Goal: Task Accomplishment & Management: Use online tool/utility

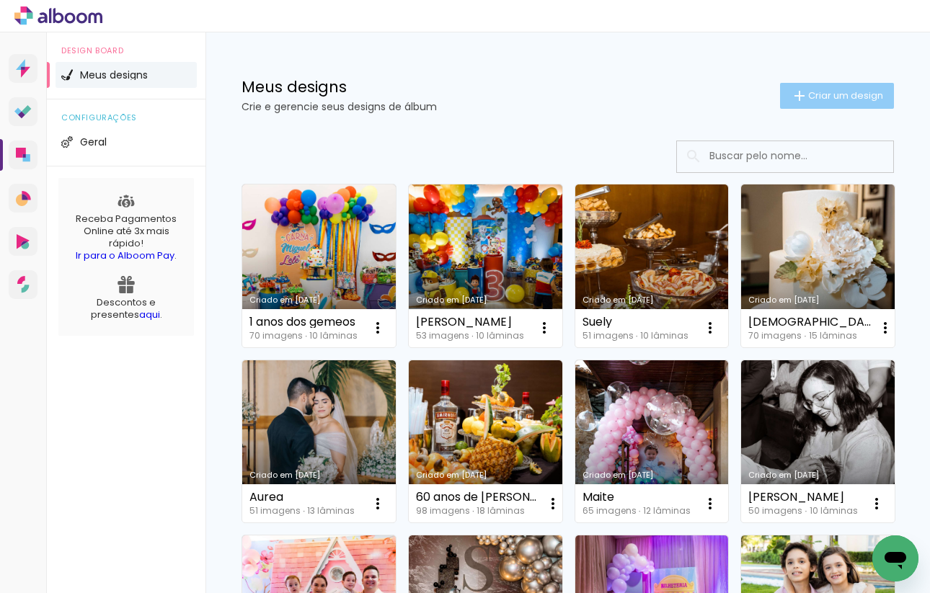
click at [820, 98] on span "Criar um design" at bounding box center [845, 95] width 75 height 9
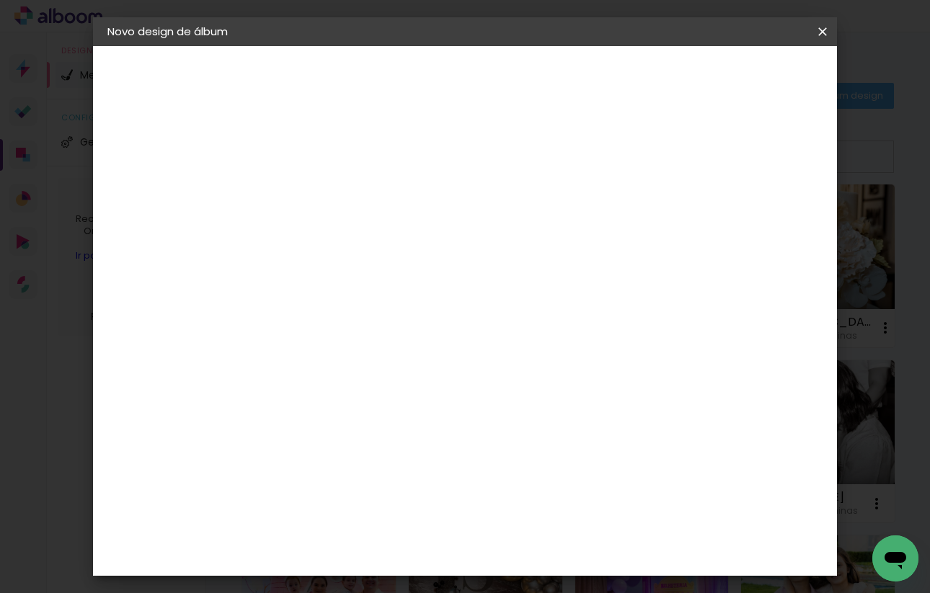
click at [0, 0] on paper-input-container "Título do álbum" at bounding box center [0, 0] width 0 height 0
type input "10 anos de Malu"
type paper-input "10 anos de Malu"
click at [491, 86] on paper-button "Avançar" at bounding box center [455, 76] width 71 height 25
click at [453, 267] on input at bounding box center [380, 274] width 146 height 18
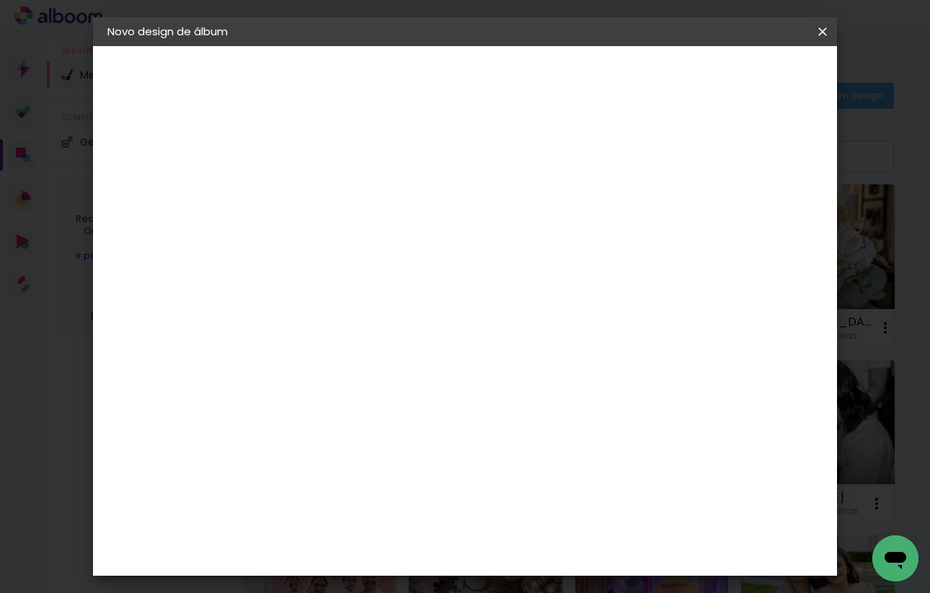
type input "pro"
type paper-input "pro"
click at [391, 526] on div "Proalbuns" at bounding box center [362, 532] width 57 height 12
click at [580, 82] on paper-button "Avançar" at bounding box center [544, 76] width 71 height 25
click at [440, 360] on span "25 × 35" at bounding box center [406, 375] width 67 height 30
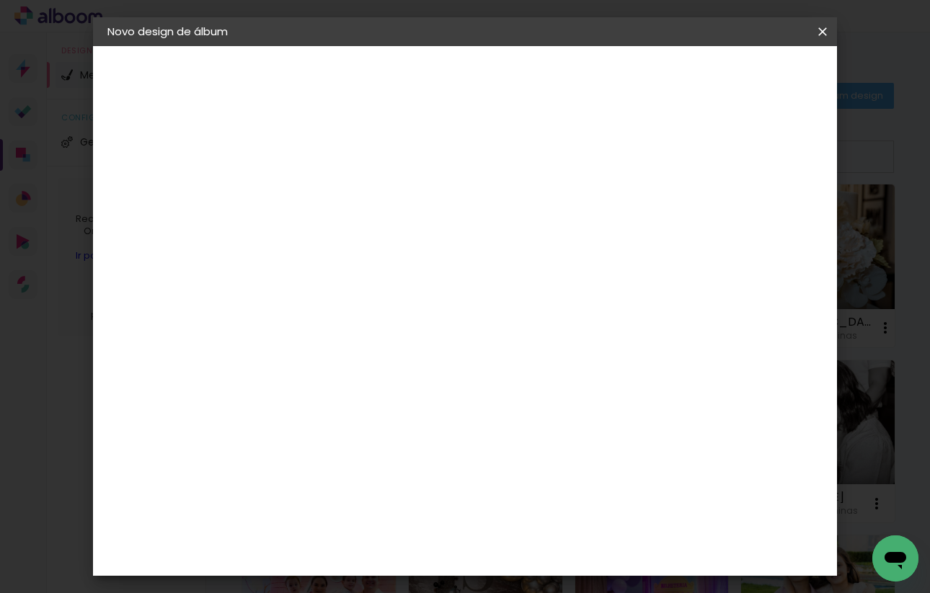
click at [440, 533] on span "25 × 25" at bounding box center [406, 548] width 67 height 30
click at [600, 67] on header "Modelo Escolha o modelo do álbum. Voltar Avançar" at bounding box center [439, 89] width 319 height 86
click at [578, 71] on paper-button "Avançar" at bounding box center [543, 76] width 71 height 25
click at [758, 68] on paper-button "Iniciar design" at bounding box center [710, 76] width 94 height 25
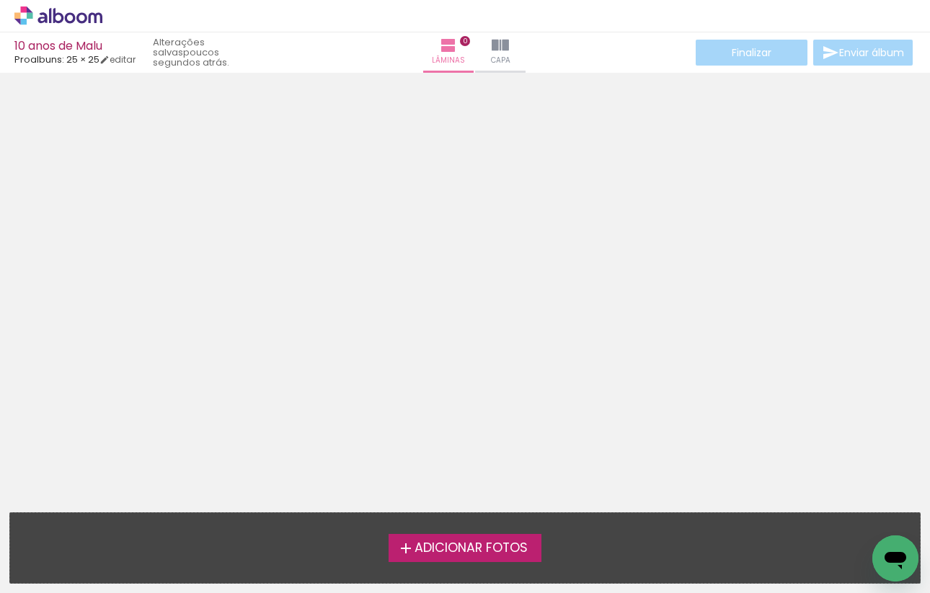
click at [496, 539] on label "Adicionar Fotos" at bounding box center [466, 547] width 154 height 27
click at [0, 0] on input "file" at bounding box center [0, 0] width 0 height 0
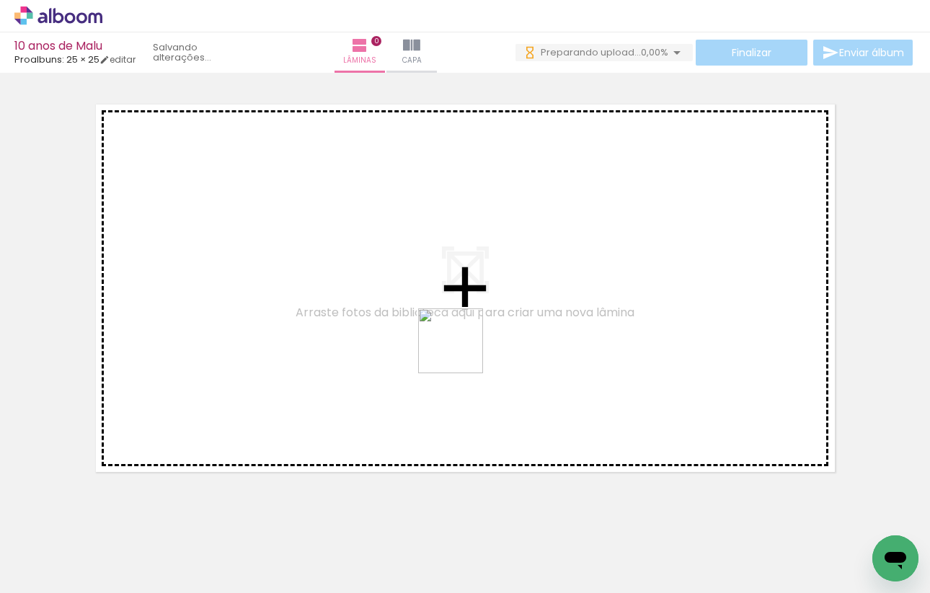
drag, startPoint x: 446, startPoint y: 548, endPoint x: 465, endPoint y: 342, distance: 206.3
click at [465, 342] on quentale-workspace at bounding box center [465, 296] width 930 height 593
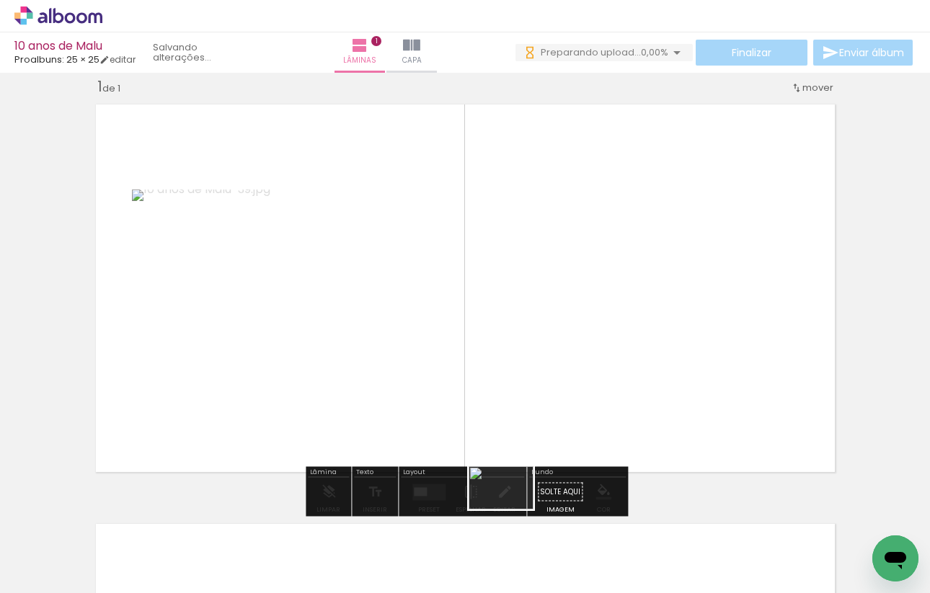
drag, startPoint x: 505, startPoint y: 570, endPoint x: 532, endPoint y: 289, distance: 282.4
click at [532, 289] on quentale-workspace at bounding box center [465, 296] width 930 height 593
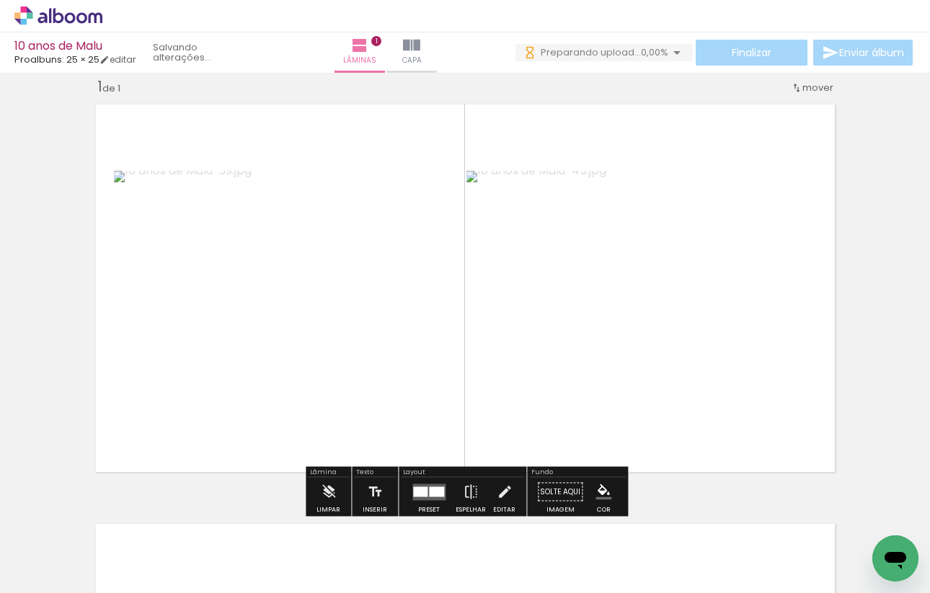
scroll to position [0, 0]
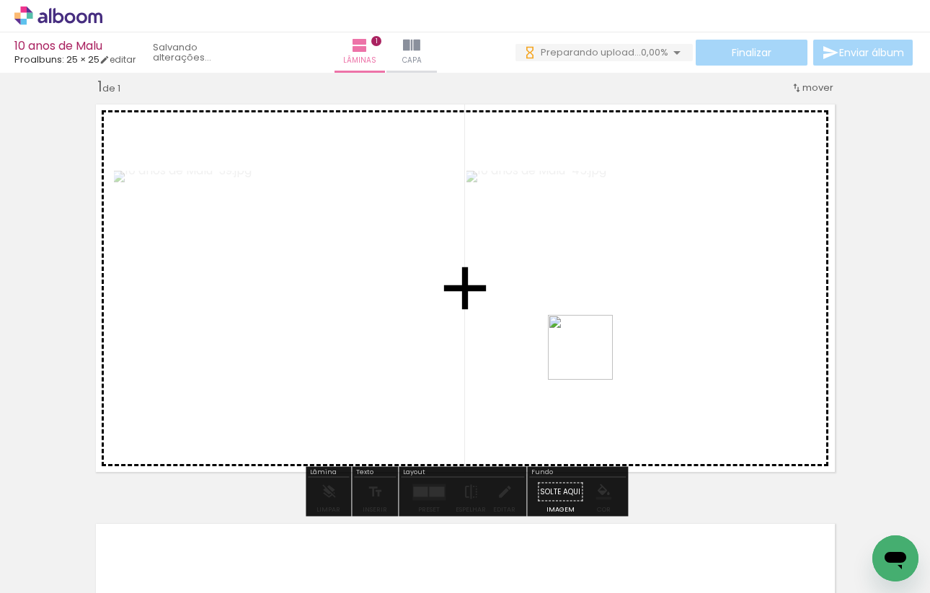
drag, startPoint x: 590, startPoint y: 544, endPoint x: 591, endPoint y: 350, distance: 193.9
click at [591, 350] on quentale-workspace at bounding box center [465, 296] width 930 height 593
drag, startPoint x: 681, startPoint y: 550, endPoint x: 681, endPoint y: 382, distance: 168.0
click at [681, 382] on quentale-workspace at bounding box center [465, 296] width 930 height 593
drag, startPoint x: 756, startPoint y: 555, endPoint x: 747, endPoint y: 387, distance: 168.2
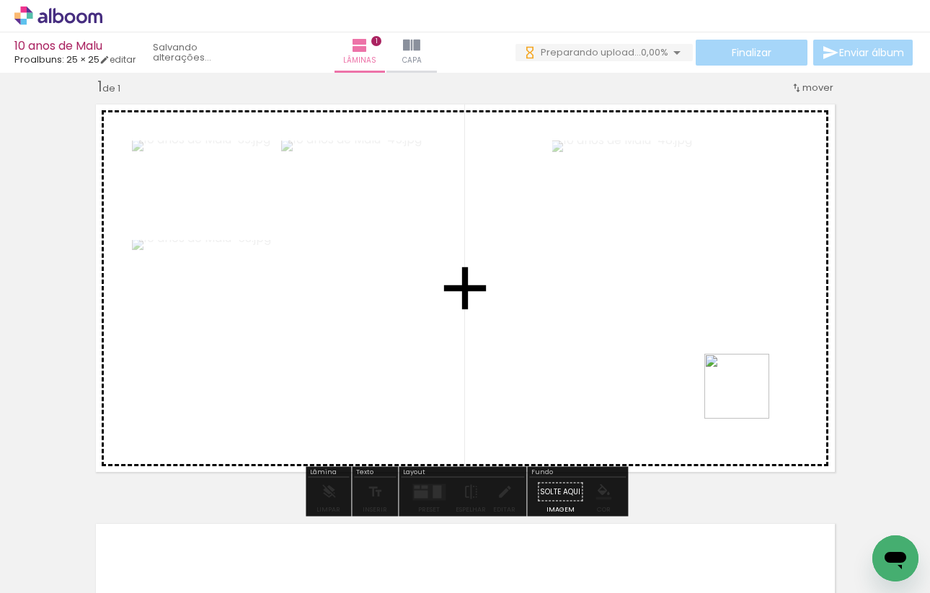
click at [747, 387] on quentale-workspace at bounding box center [465, 296] width 930 height 593
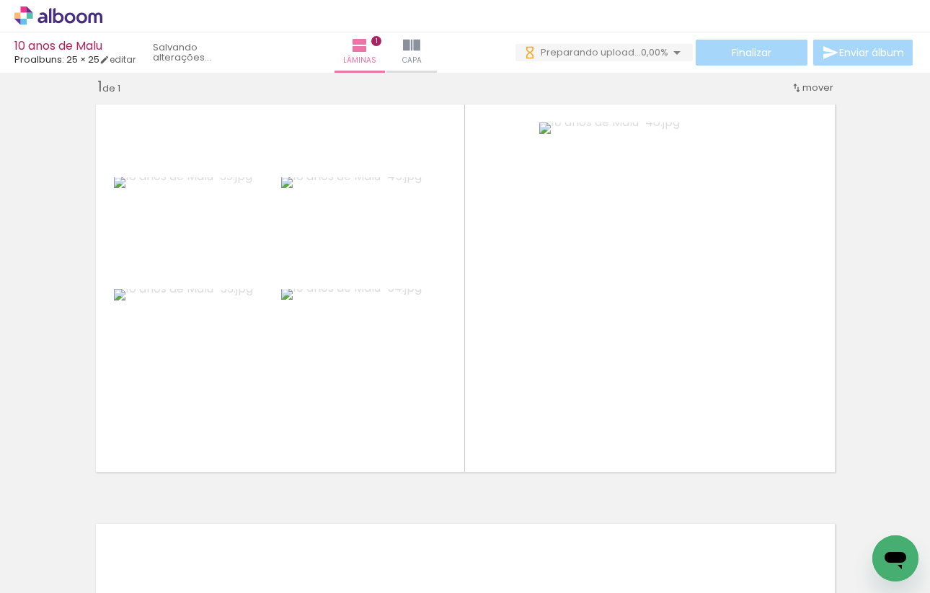
scroll to position [0, 855]
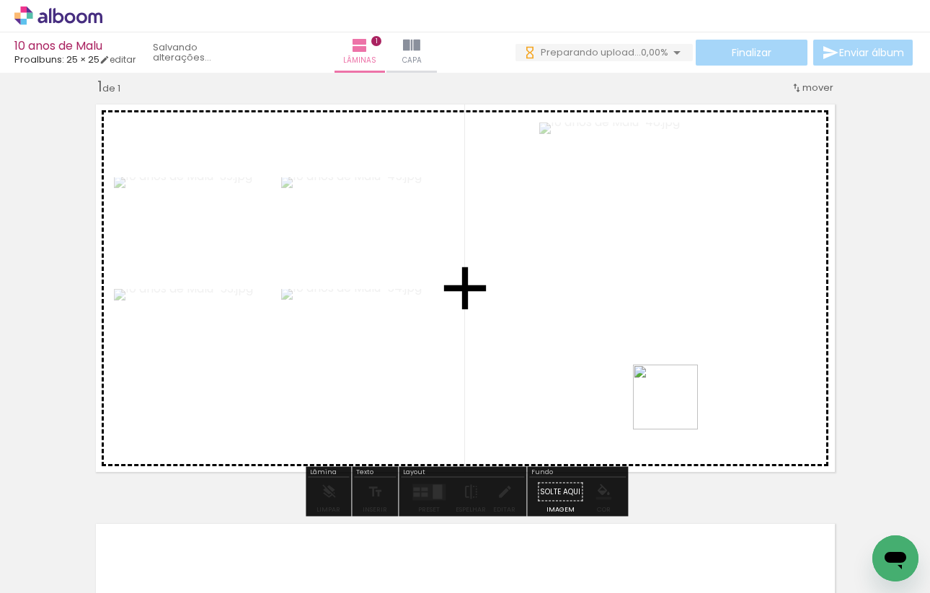
drag, startPoint x: 676, startPoint y: 565, endPoint x: 676, endPoint y: 407, distance: 158.6
click at [676, 404] on quentale-workspace at bounding box center [465, 296] width 930 height 593
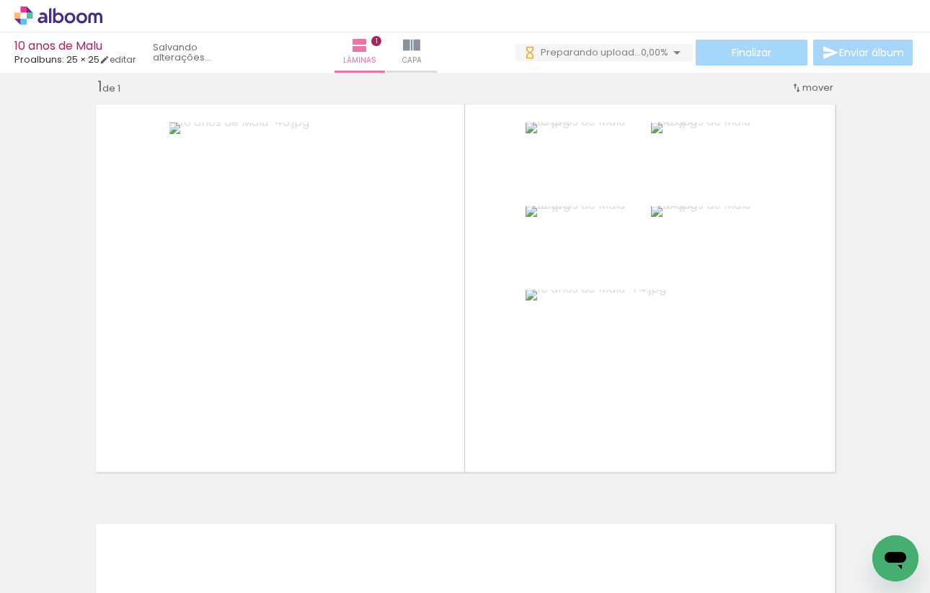
scroll to position [0, 0]
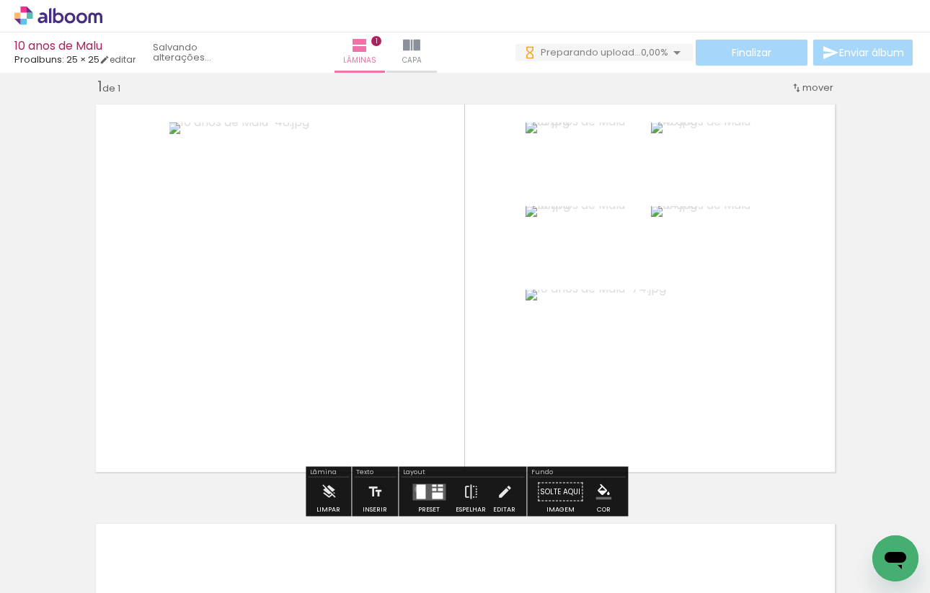
click at [416, 489] on div at bounding box center [420, 491] width 9 height 14
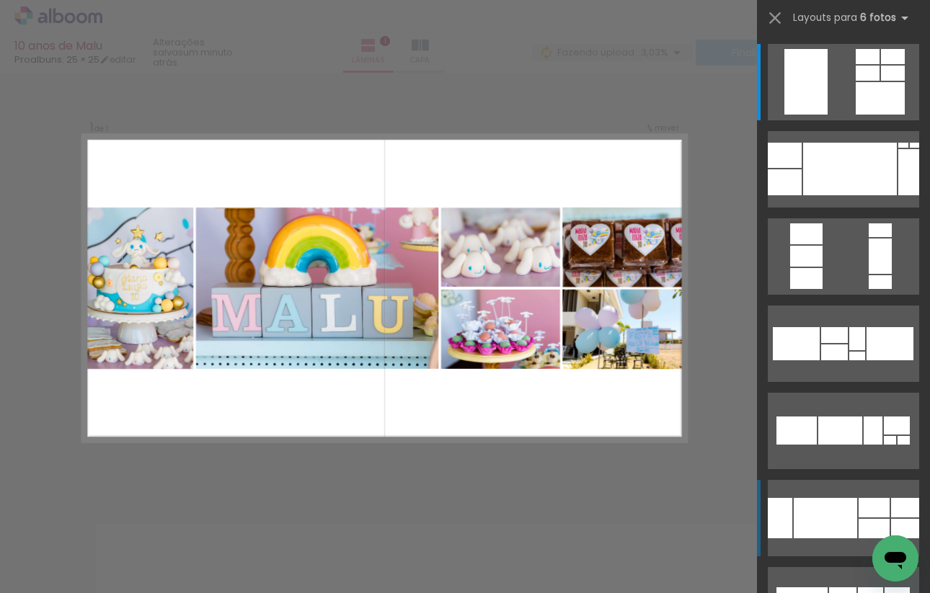
click at [844, 195] on div at bounding box center [850, 169] width 94 height 53
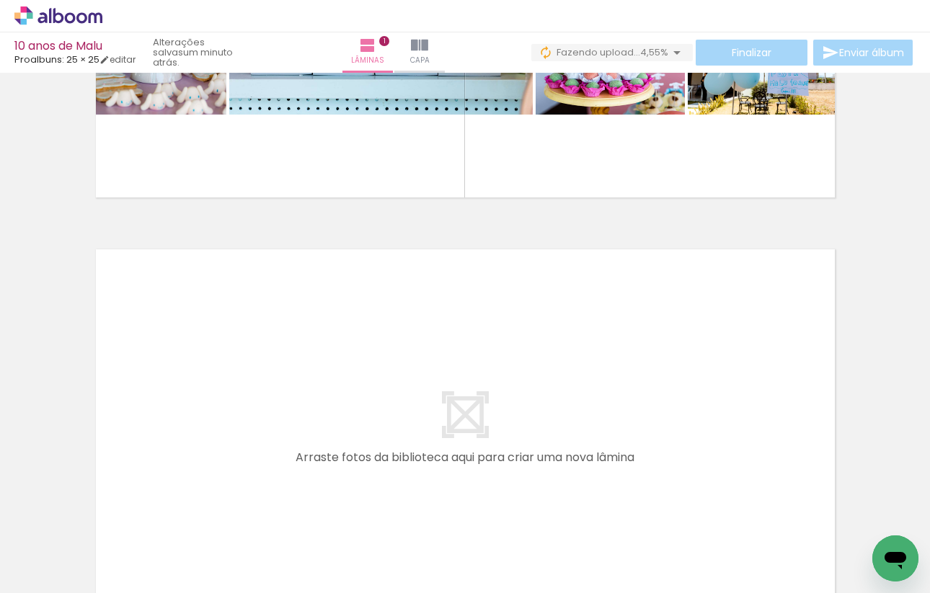
scroll to position [321, 0]
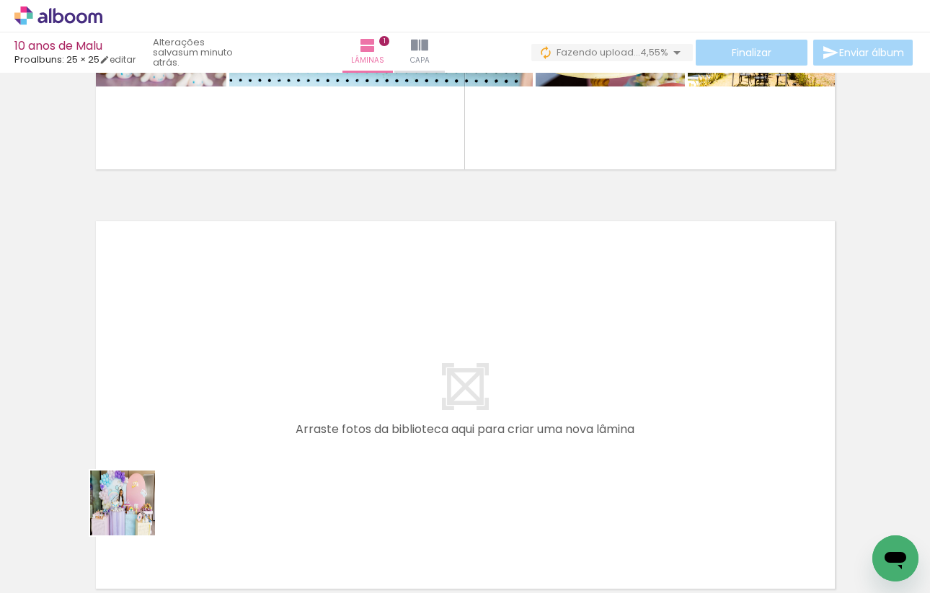
drag, startPoint x: 128, startPoint y: 553, endPoint x: 157, endPoint y: 404, distance: 151.4
click at [157, 404] on quentale-workspace at bounding box center [465, 296] width 930 height 593
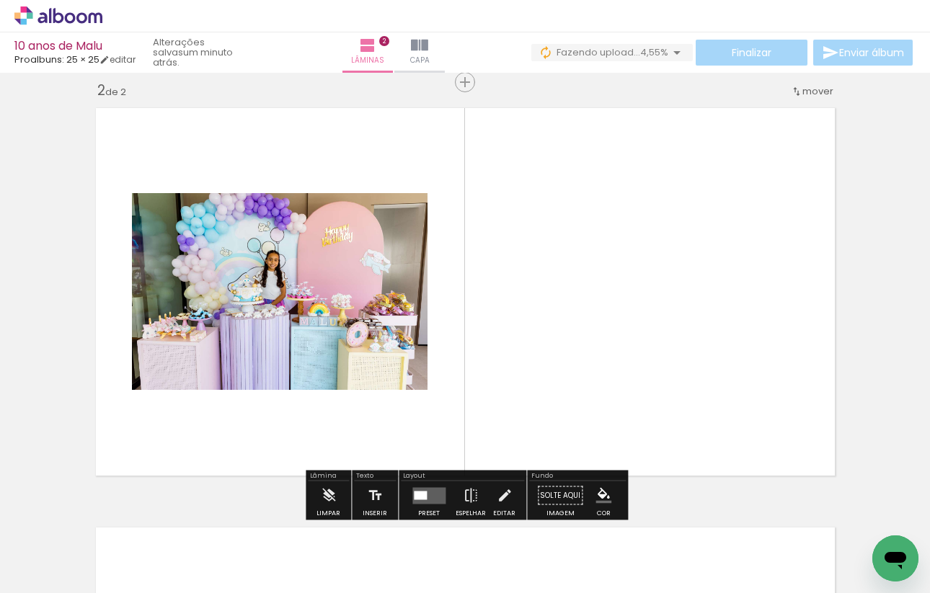
scroll to position [438, 0]
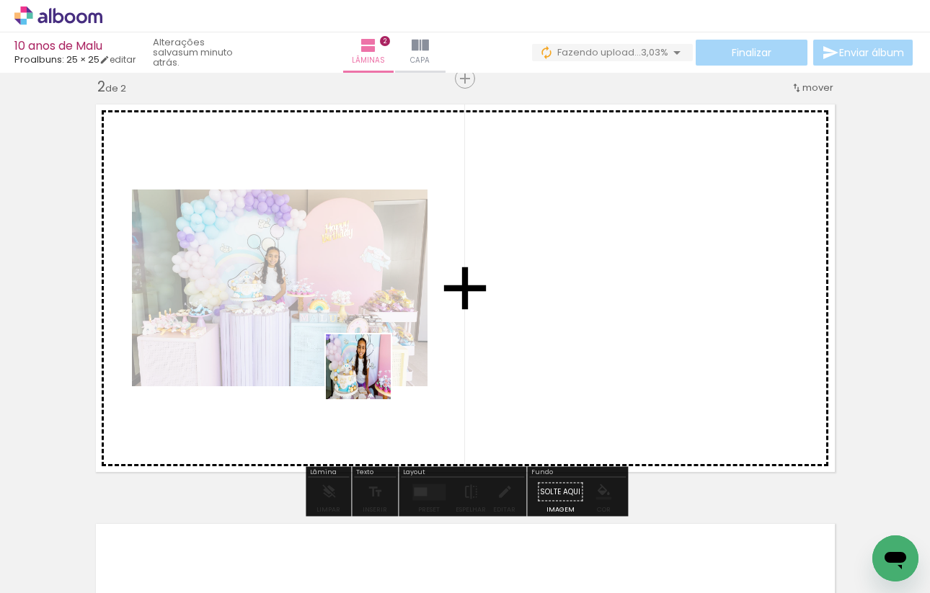
drag, startPoint x: 235, startPoint y: 544, endPoint x: 400, endPoint y: 348, distance: 256.3
click at [400, 348] on quentale-workspace at bounding box center [465, 296] width 930 height 593
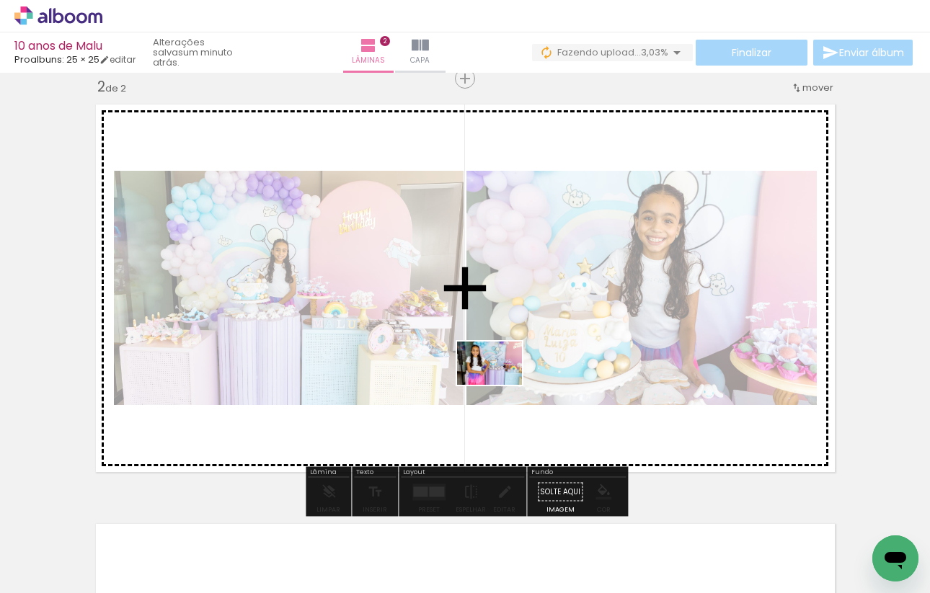
drag, startPoint x: 401, startPoint y: 552, endPoint x: 500, endPoint y: 385, distance: 194.6
click at [500, 385] on quentale-workspace at bounding box center [465, 296] width 930 height 593
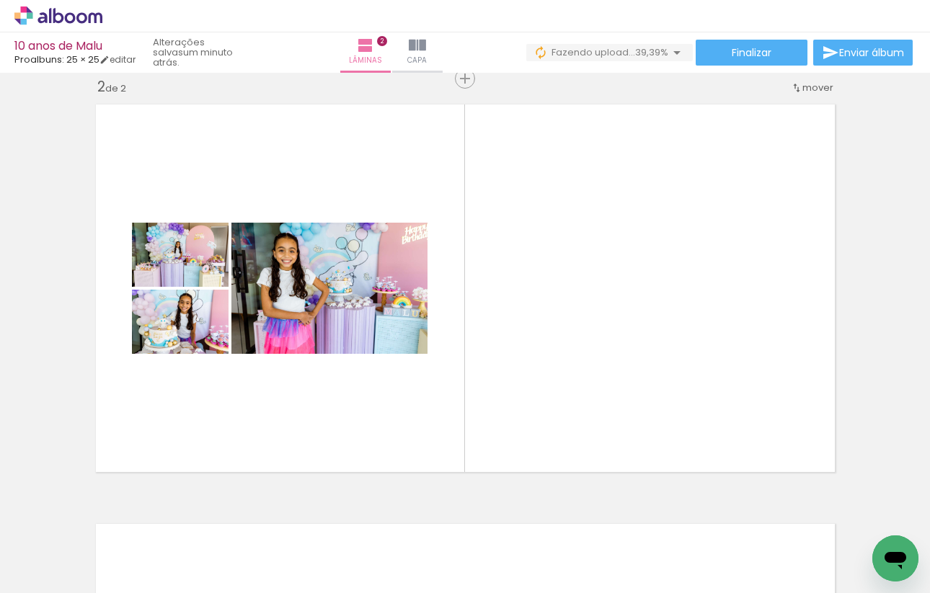
scroll to position [0, 231]
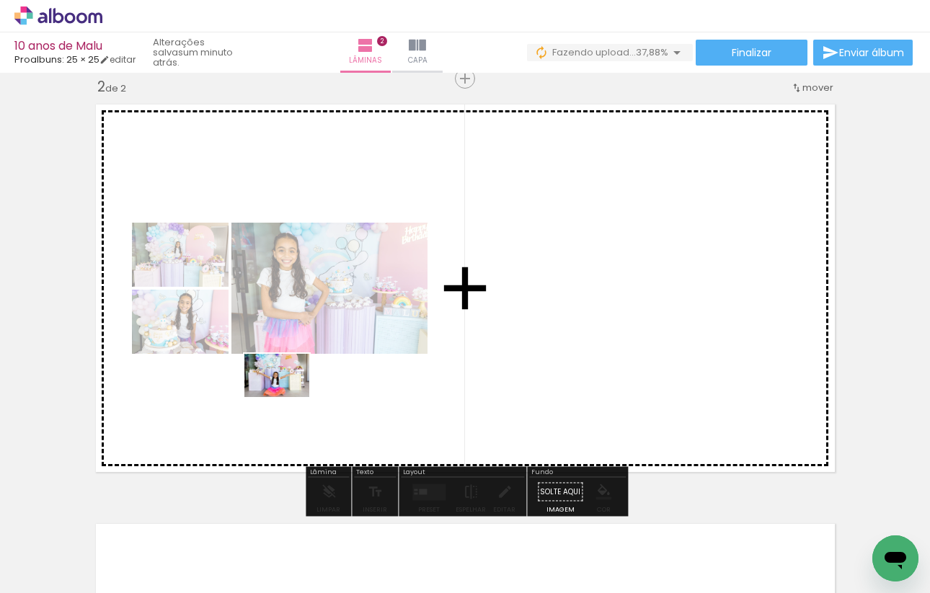
drag, startPoint x: 258, startPoint y: 541, endPoint x: 288, endPoint y: 397, distance: 147.2
click at [288, 397] on quentale-workspace at bounding box center [465, 296] width 930 height 593
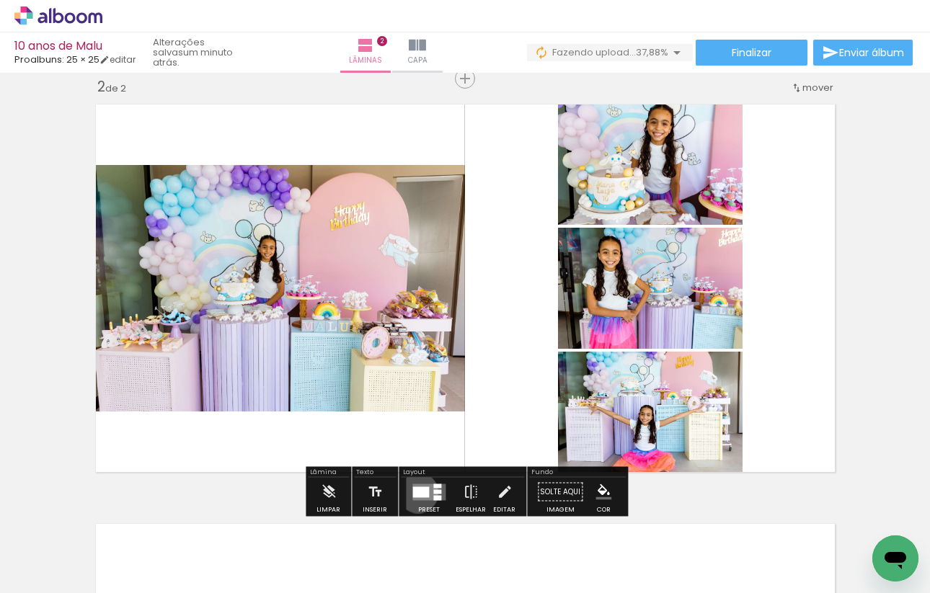
click at [415, 492] on div at bounding box center [420, 492] width 17 height 11
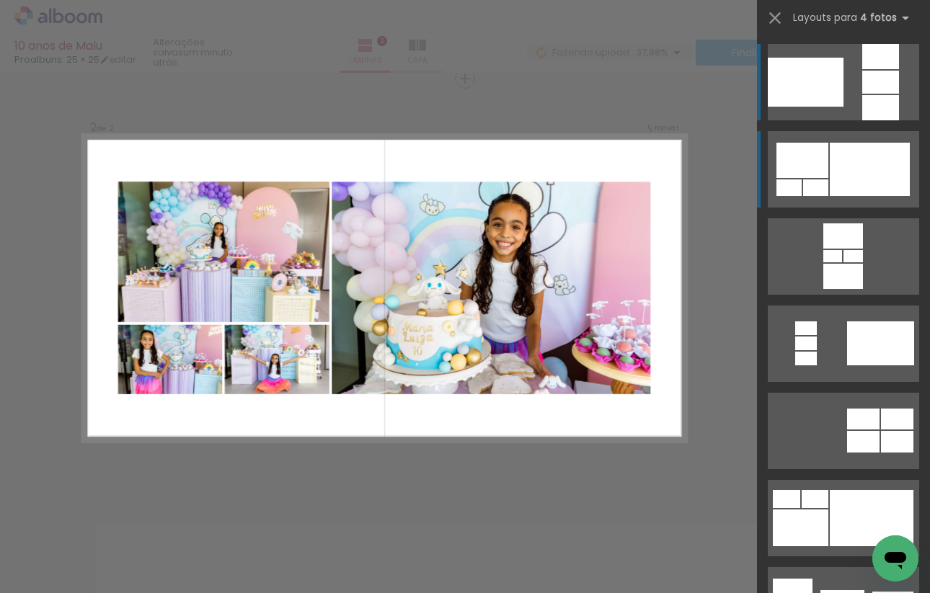
click at [880, 168] on div at bounding box center [870, 169] width 80 height 53
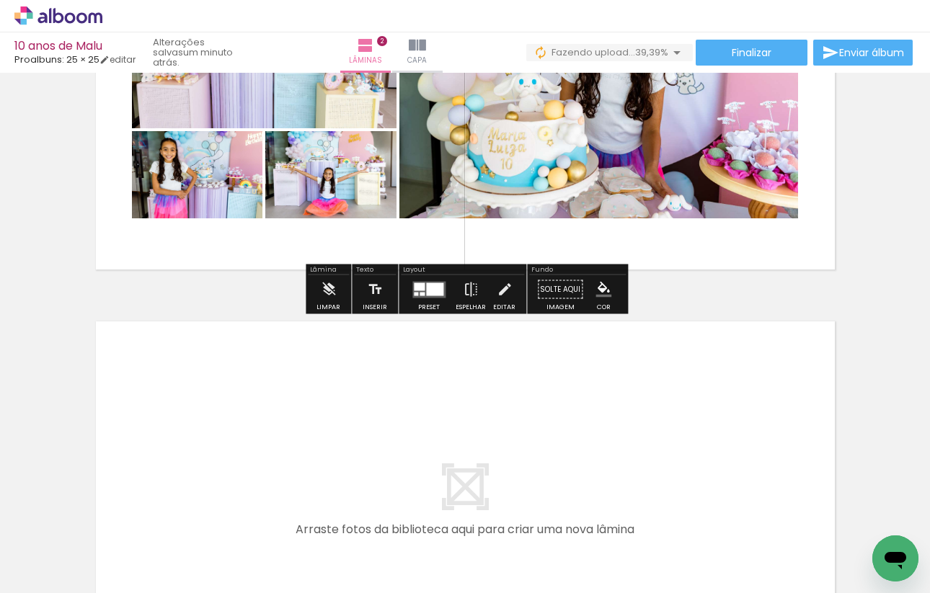
scroll to position [0, 103]
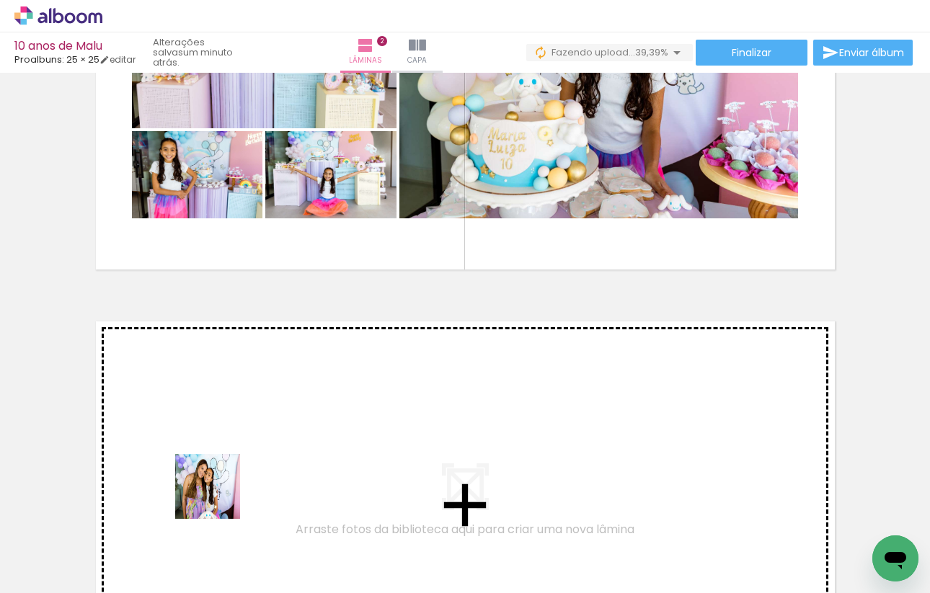
click at [219, 400] on quentale-workspace at bounding box center [465, 296] width 930 height 593
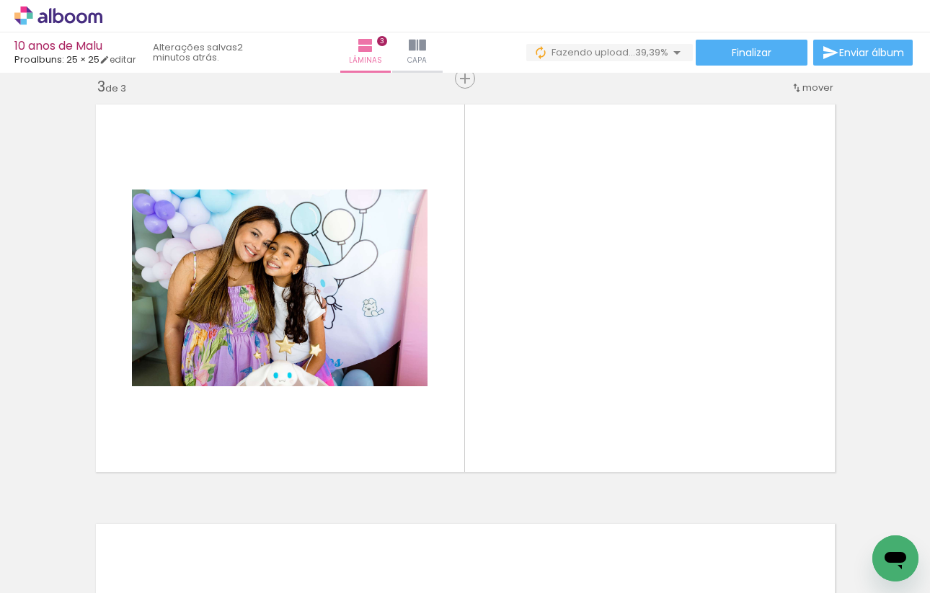
scroll to position [0, 651]
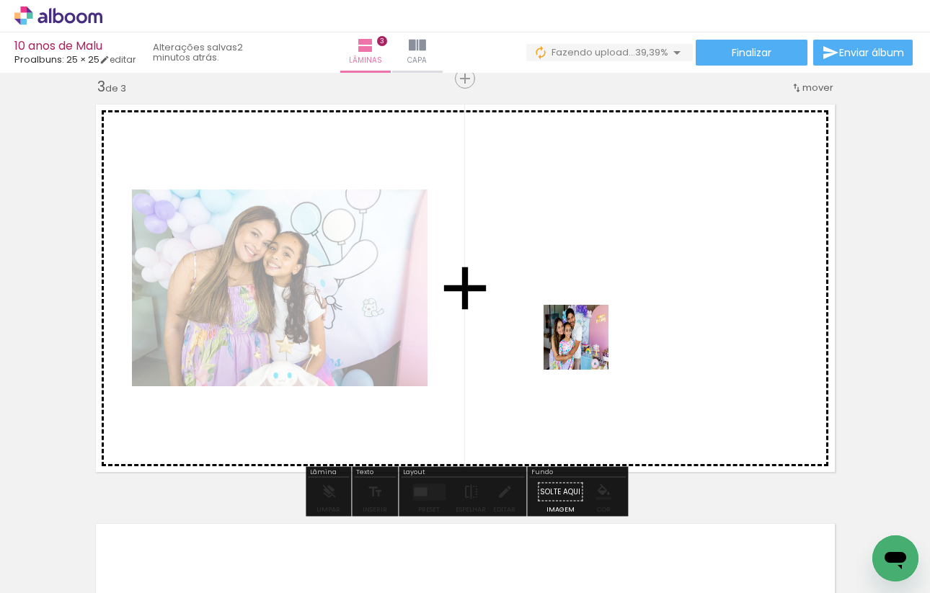
drag, startPoint x: 565, startPoint y: 557, endPoint x: 587, endPoint y: 345, distance: 212.3
click at [587, 345] on quentale-workspace at bounding box center [465, 296] width 930 height 593
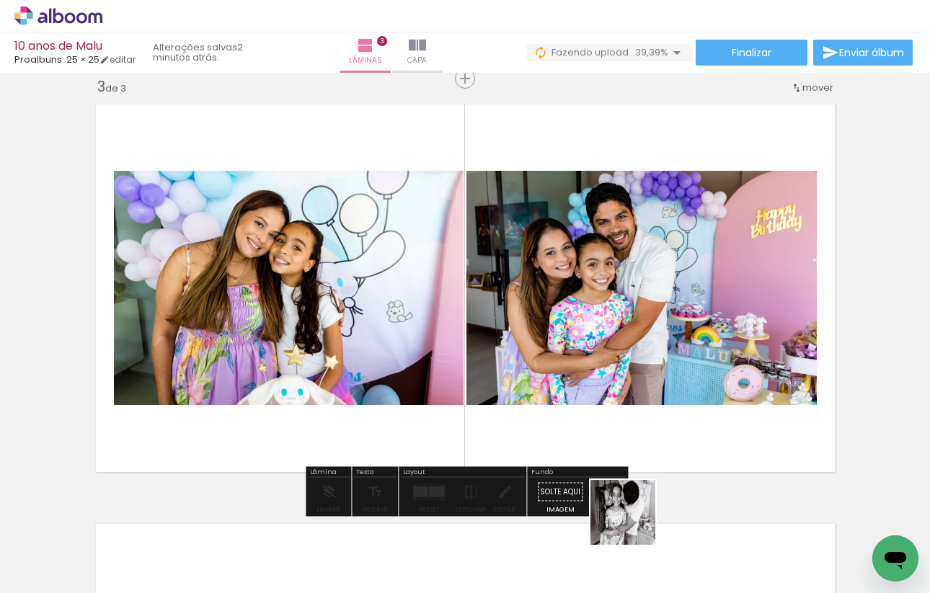
drag, startPoint x: 634, startPoint y: 557, endPoint x: 634, endPoint y: 336, distance: 220.6
click at [634, 336] on quentale-workspace at bounding box center [465, 296] width 930 height 593
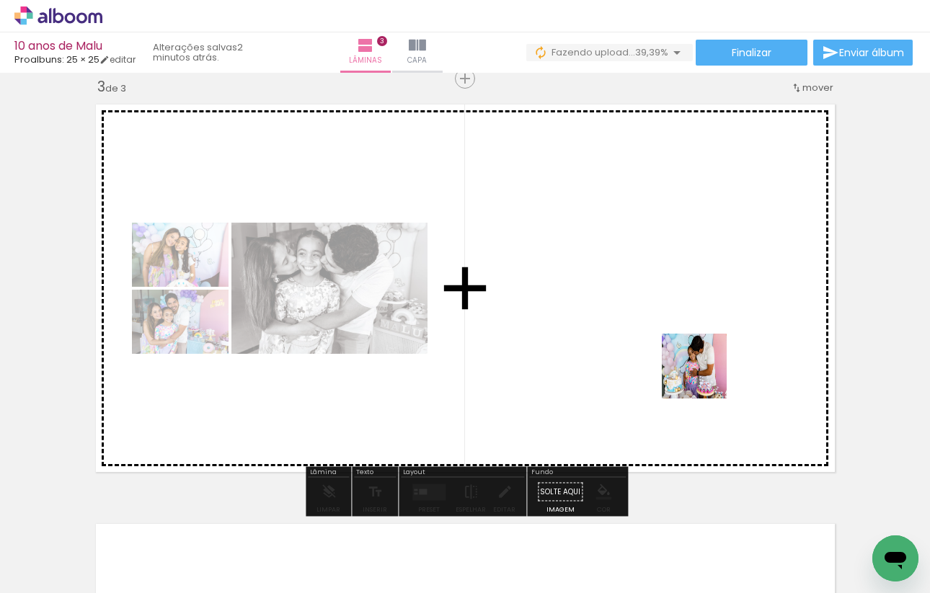
drag, startPoint x: 706, startPoint y: 533, endPoint x: 701, endPoint y: 345, distance: 188.2
click at [701, 345] on quentale-workspace at bounding box center [465, 296] width 930 height 593
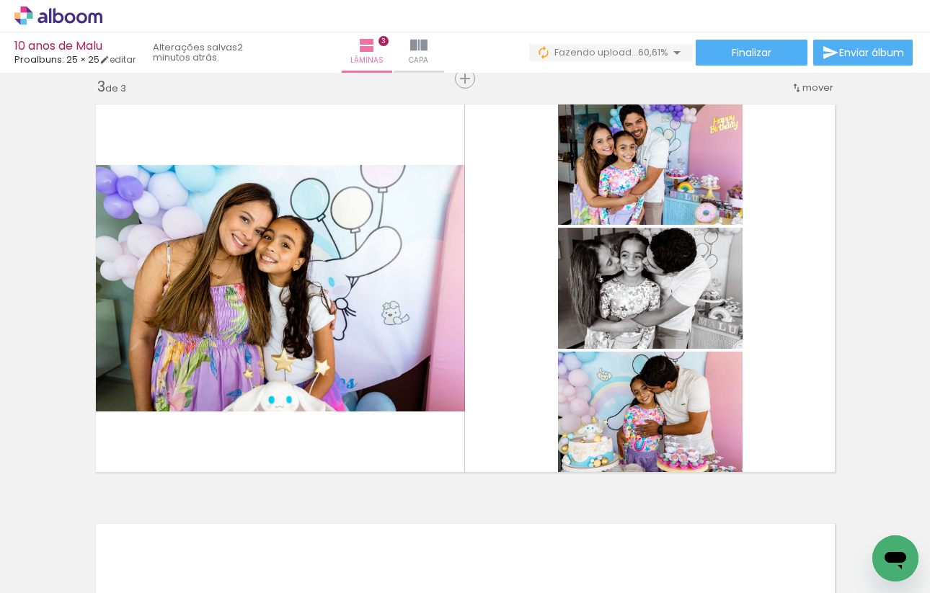
scroll to position [0, 577]
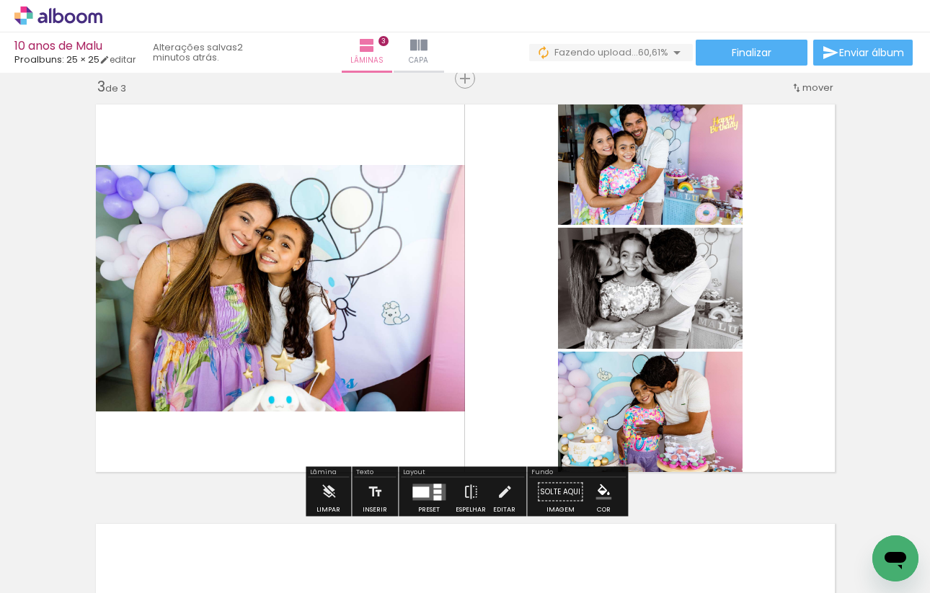
click at [426, 490] on quentale-layouter at bounding box center [428, 492] width 33 height 17
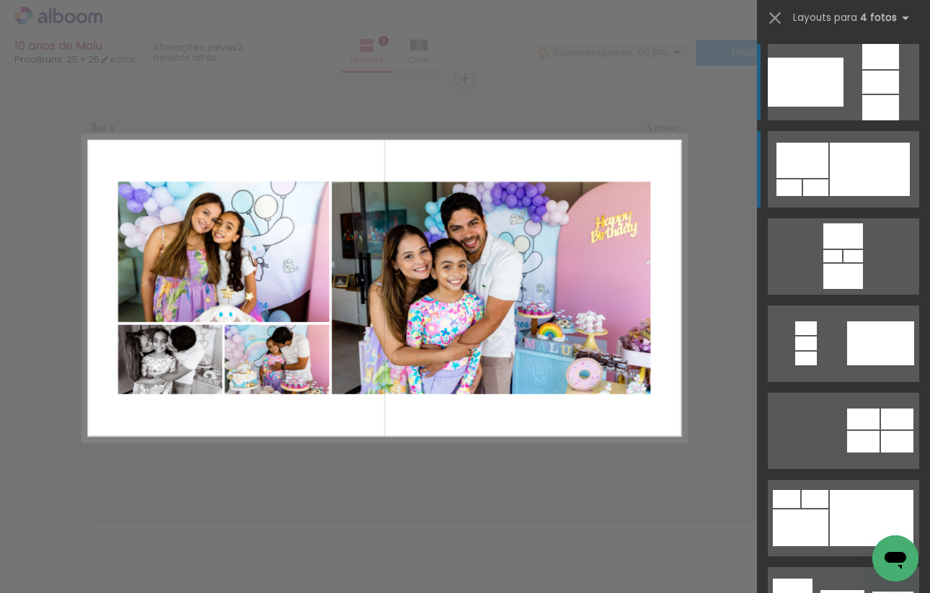
click at [862, 180] on div at bounding box center [870, 169] width 80 height 53
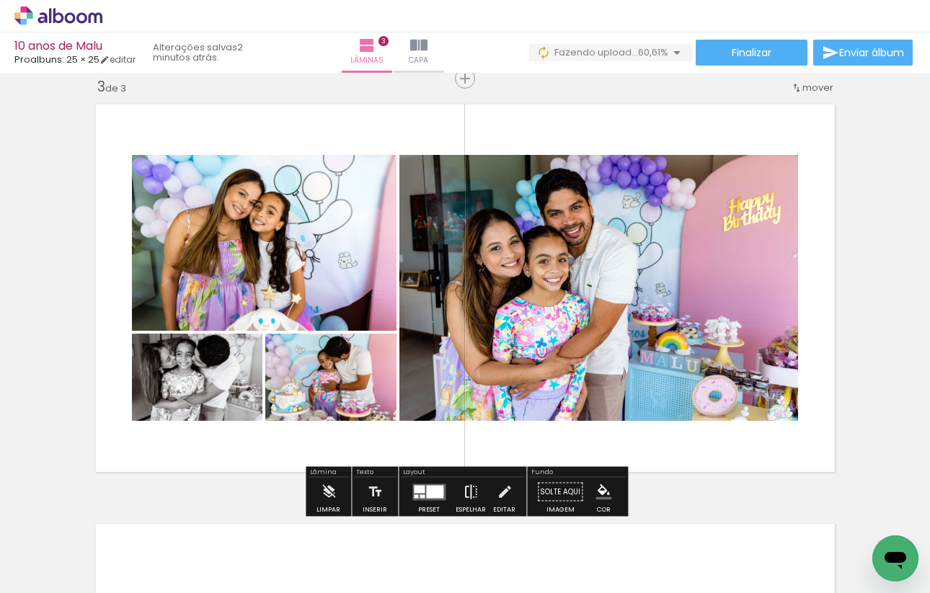
click at [469, 497] on iron-icon at bounding box center [471, 492] width 16 height 29
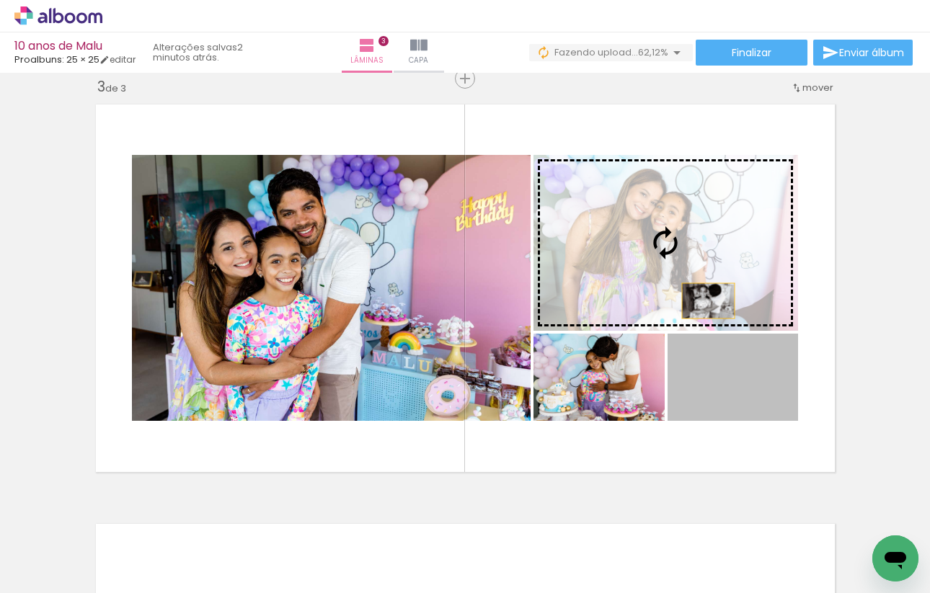
drag, startPoint x: 709, startPoint y: 395, endPoint x: 708, endPoint y: 301, distance: 94.5
click at [0, 0] on slot at bounding box center [0, 0] width 0 height 0
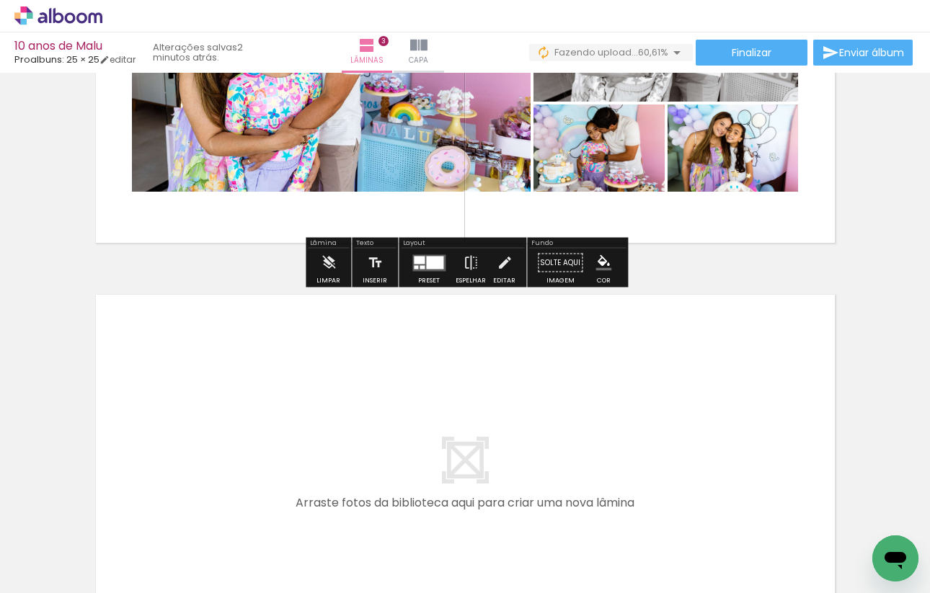
scroll to position [0, 247]
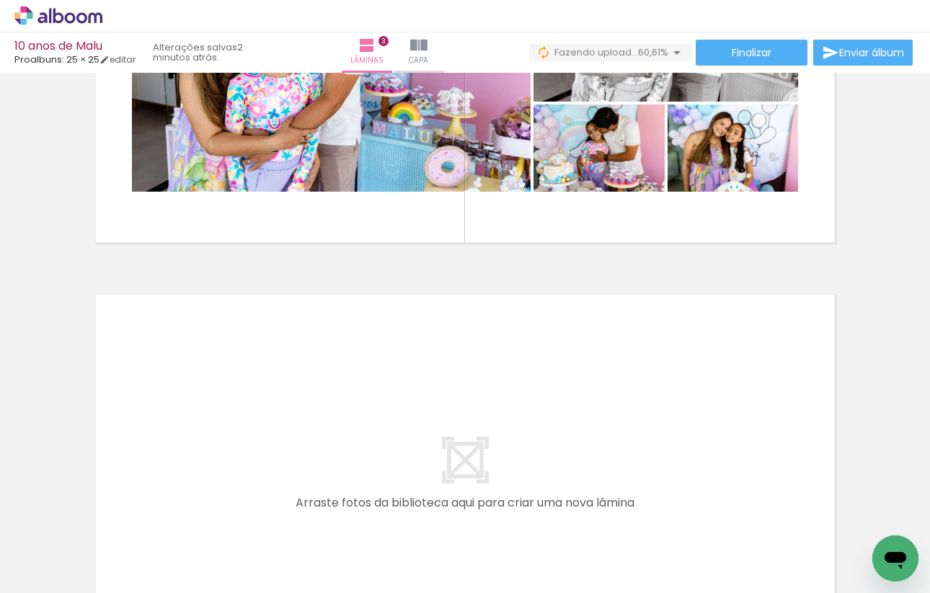
drag, startPoint x: 306, startPoint y: 552, endPoint x: 306, endPoint y: 411, distance: 141.3
click at [306, 411] on quentale-workspace at bounding box center [465, 296] width 930 height 593
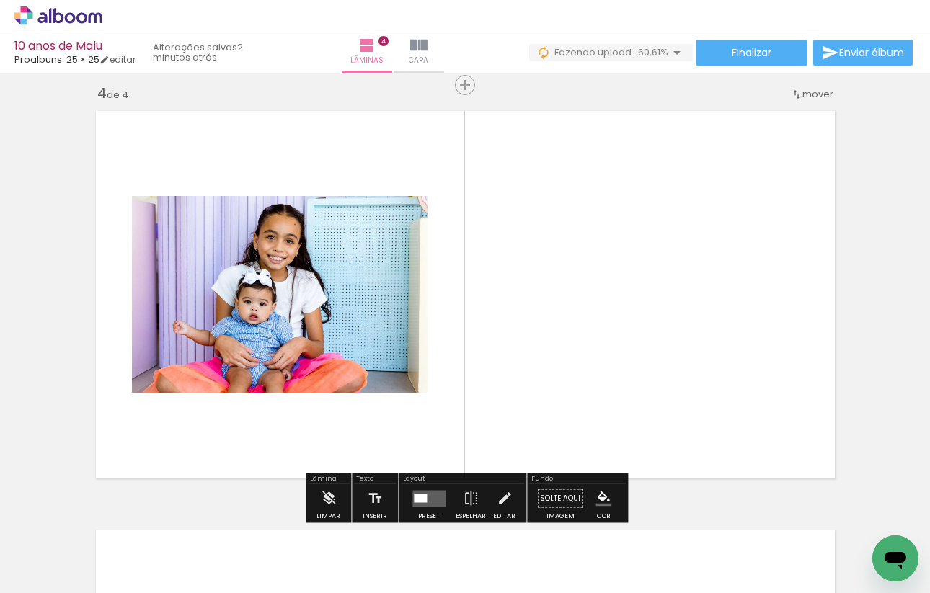
scroll to position [1277, 0]
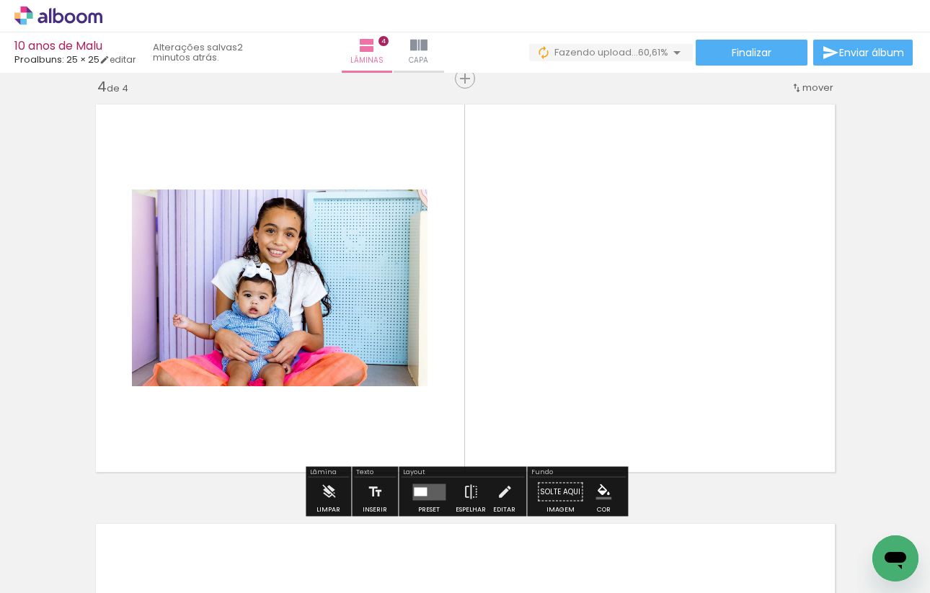
drag, startPoint x: 389, startPoint y: 552, endPoint x: 404, endPoint y: 397, distance: 155.8
click at [404, 397] on quentale-workspace at bounding box center [465, 296] width 930 height 593
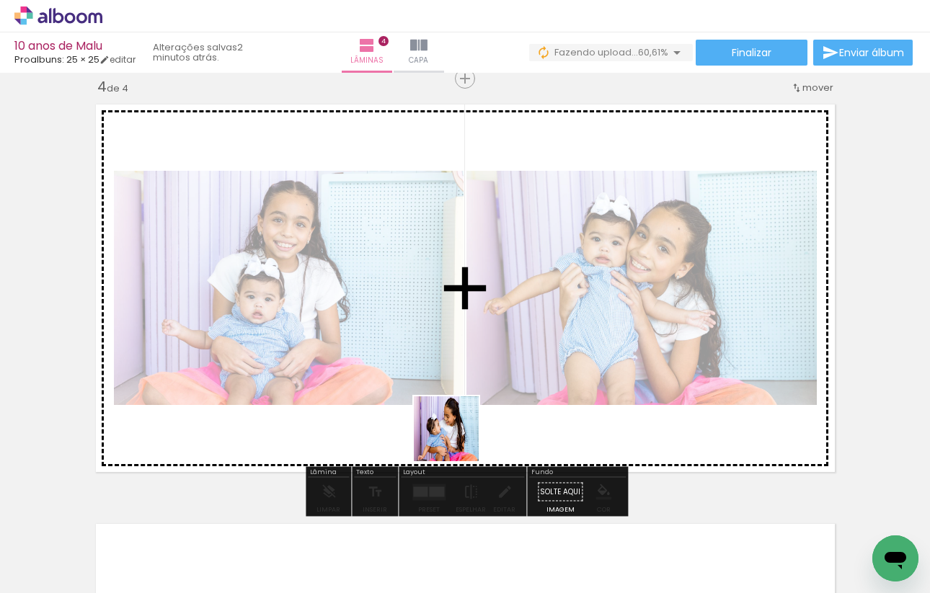
drag, startPoint x: 457, startPoint y: 555, endPoint x: 457, endPoint y: 314, distance: 241.5
click at [457, 314] on quentale-workspace at bounding box center [465, 296] width 930 height 593
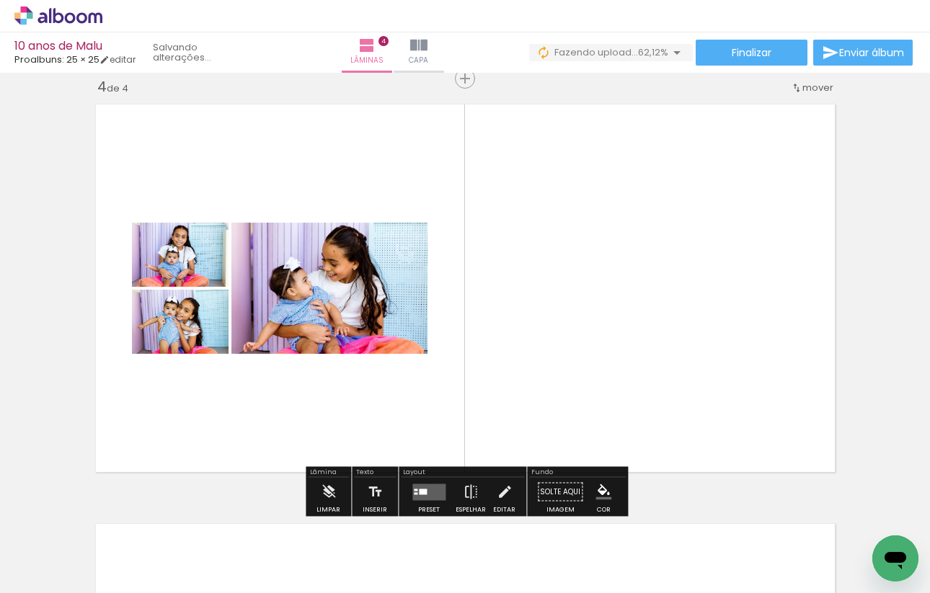
scroll to position [0, 855]
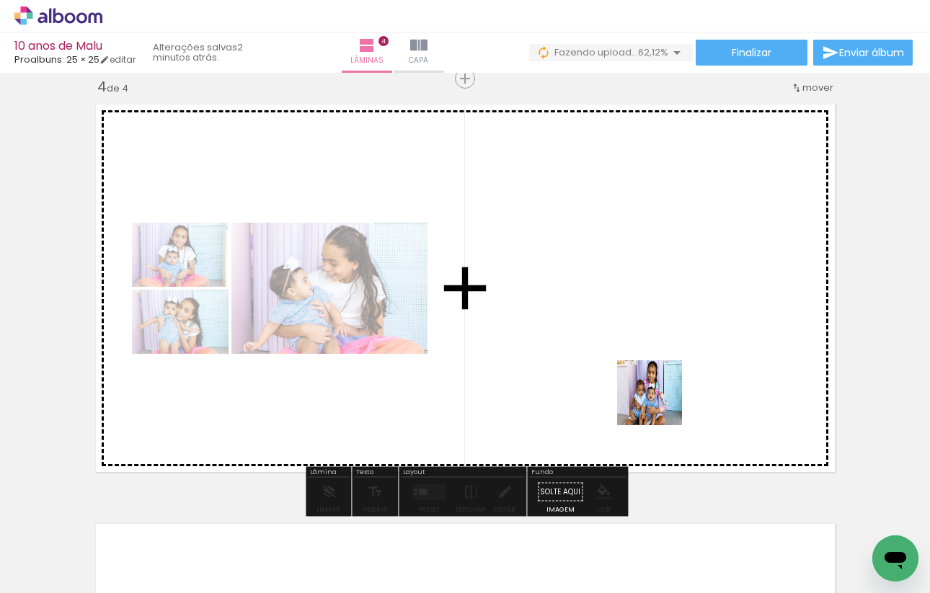
click at [644, 381] on quentale-workspace at bounding box center [465, 296] width 930 height 593
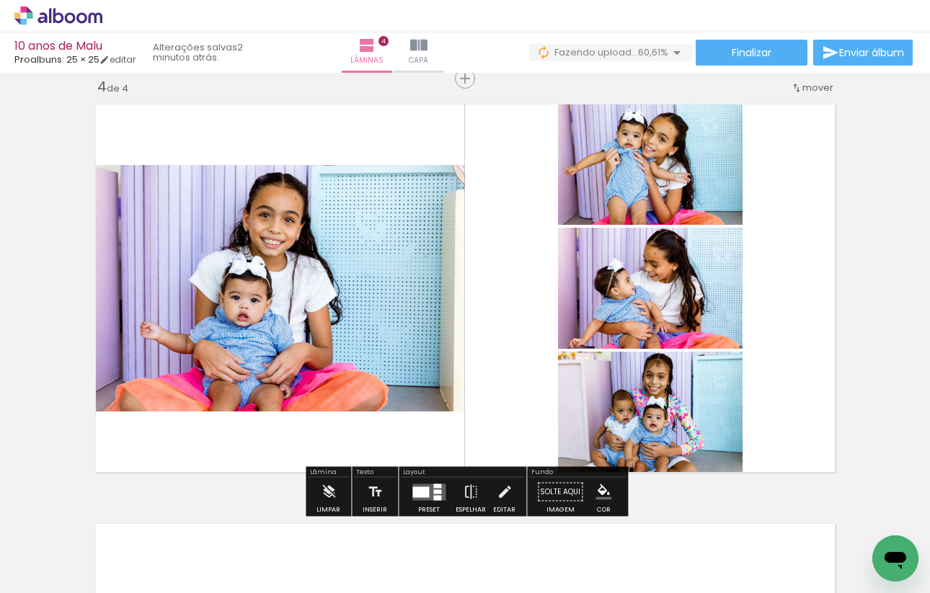
scroll to position [0, 1197]
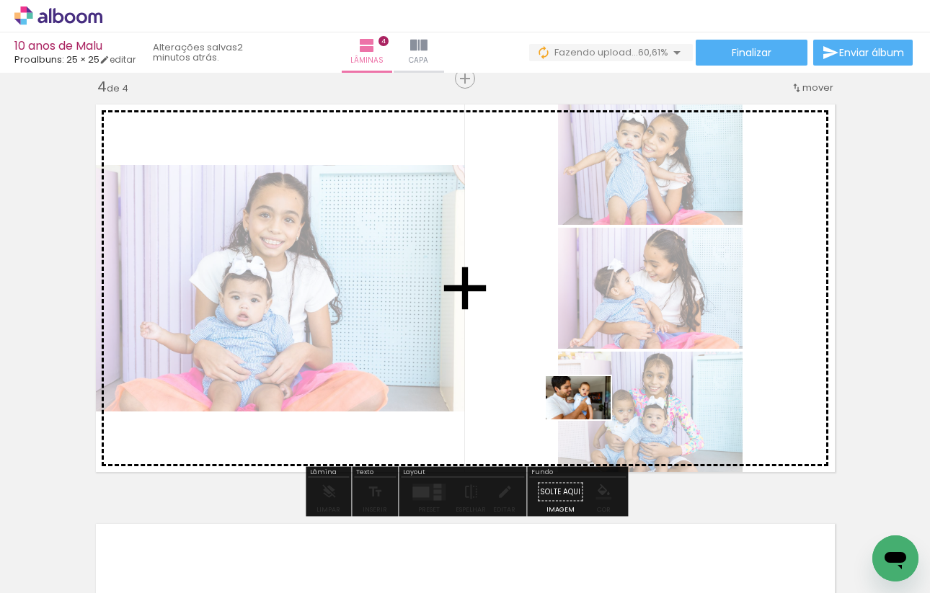
drag, startPoint x: 587, startPoint y: 545, endPoint x: 589, endPoint y: 420, distance: 125.5
click at [589, 420] on quentale-workspace at bounding box center [465, 296] width 930 height 593
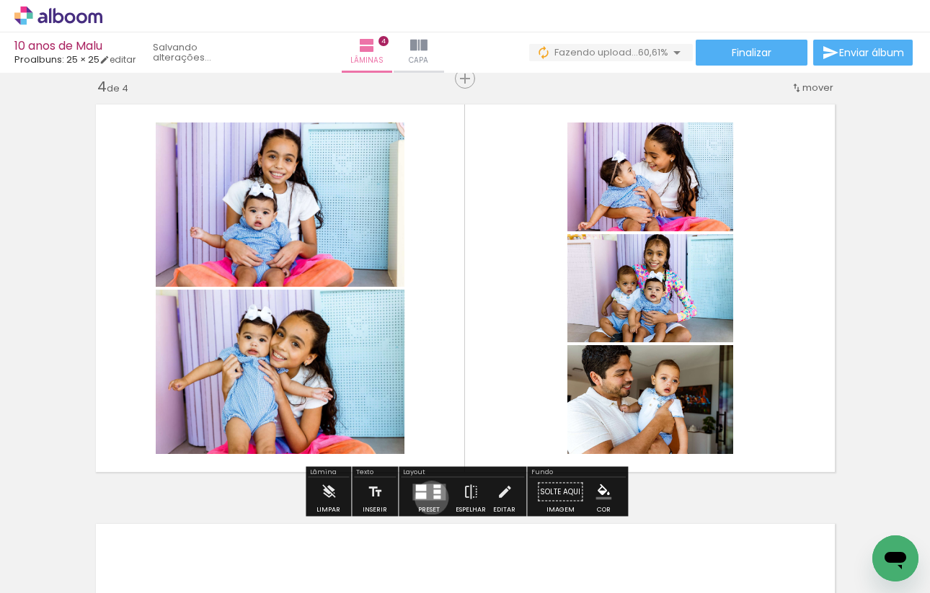
click at [428, 497] on quentale-layouter at bounding box center [428, 492] width 33 height 17
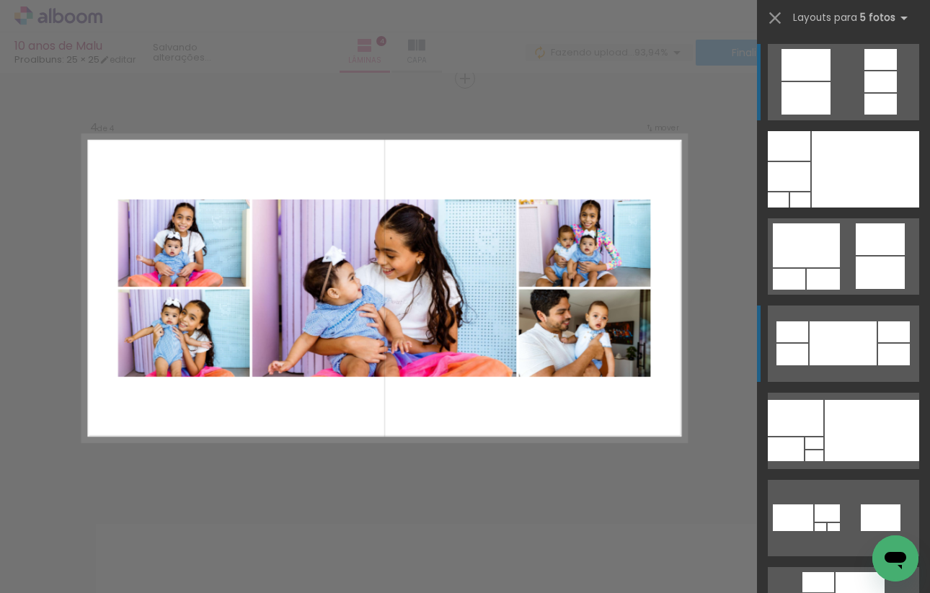
click at [839, 345] on div at bounding box center [843, 344] width 67 height 44
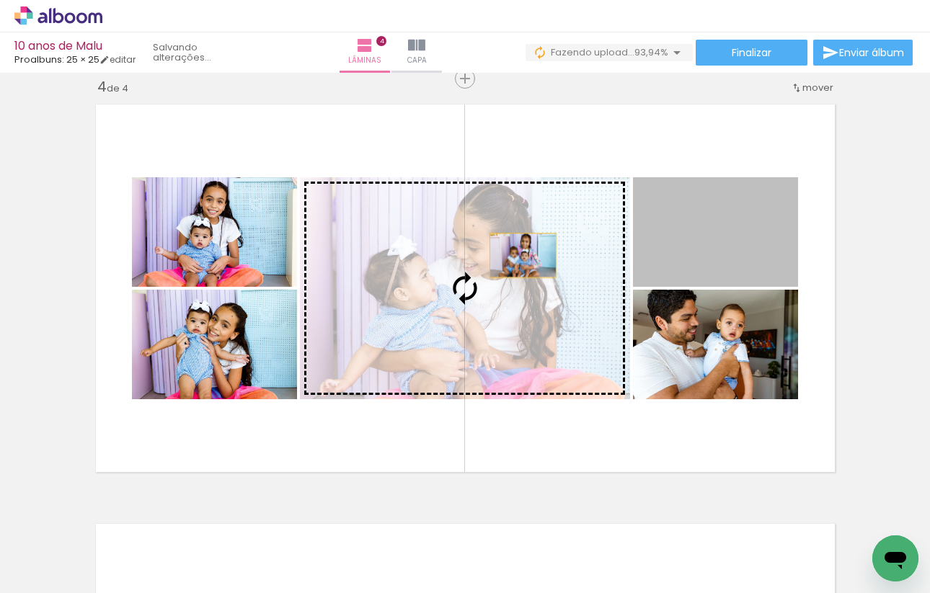
drag, startPoint x: 720, startPoint y: 254, endPoint x: 522, endPoint y: 254, distance: 197.5
click at [0, 0] on slot at bounding box center [0, 0] width 0 height 0
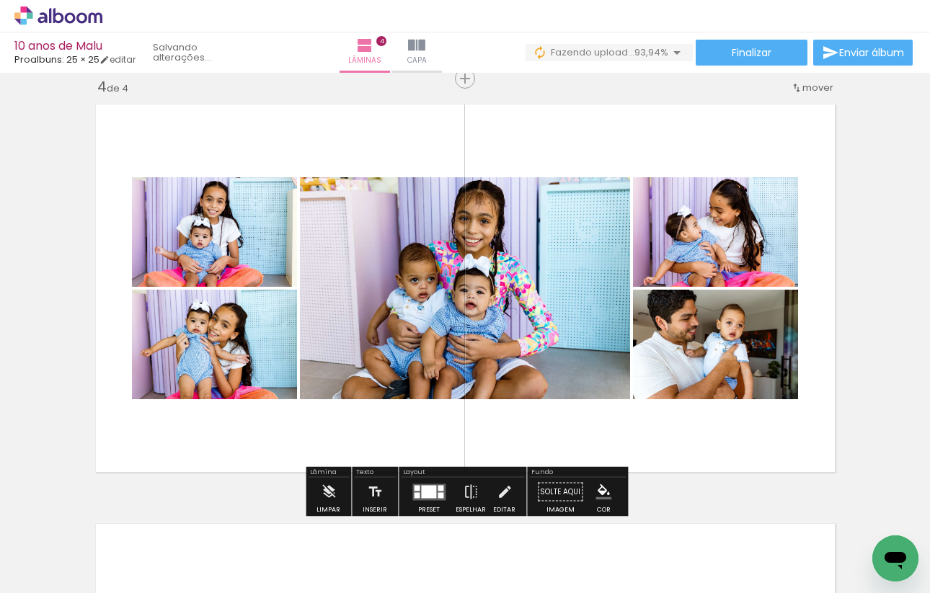
click at [430, 492] on div at bounding box center [428, 491] width 15 height 13
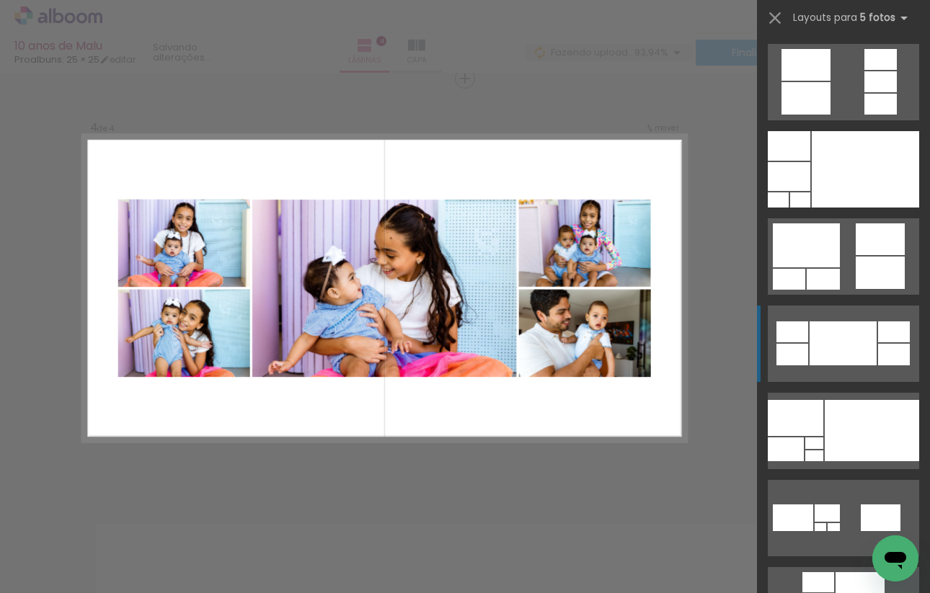
scroll to position [262, 0]
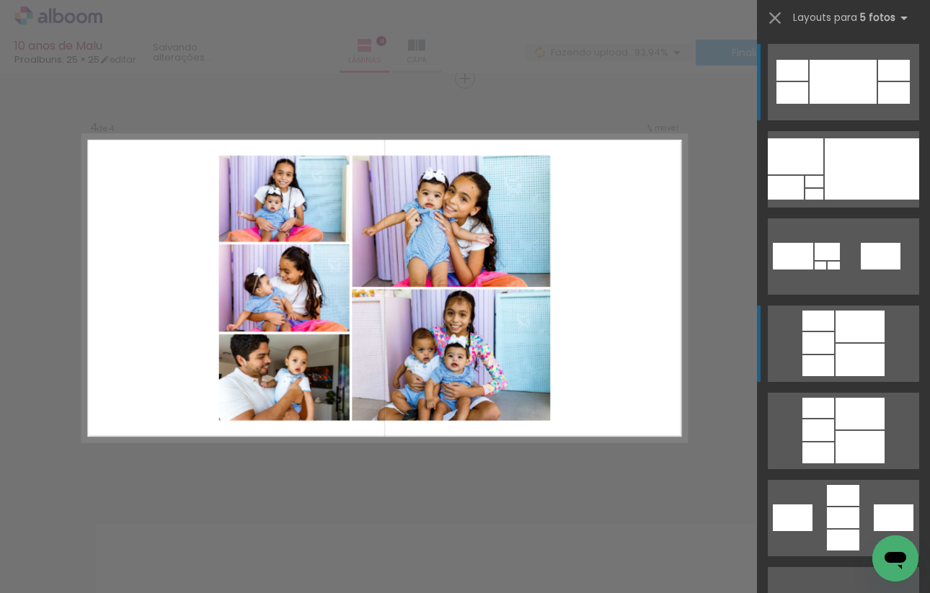
click at [859, 366] on div at bounding box center [860, 360] width 49 height 32
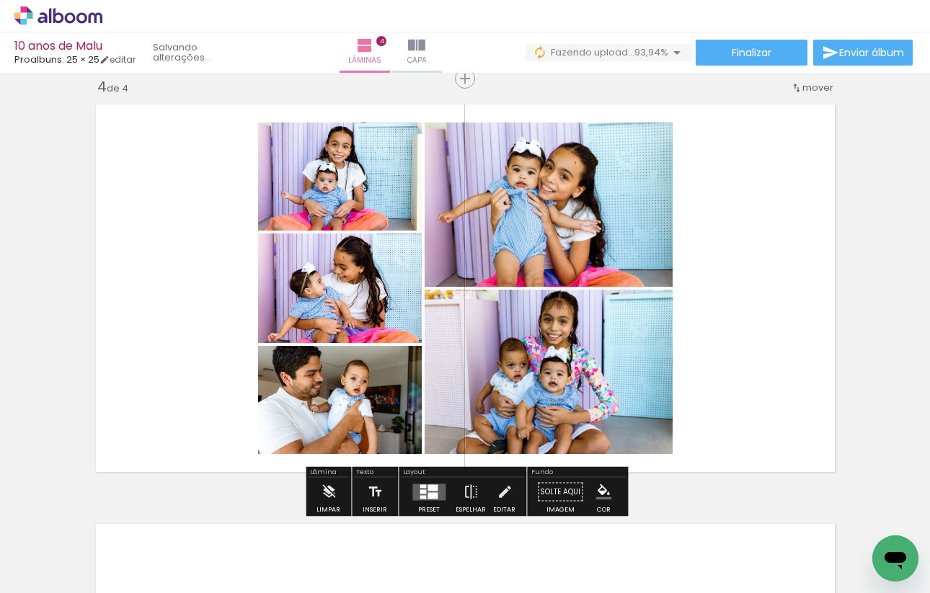
click at [428, 488] on div at bounding box center [433, 487] width 10 height 6
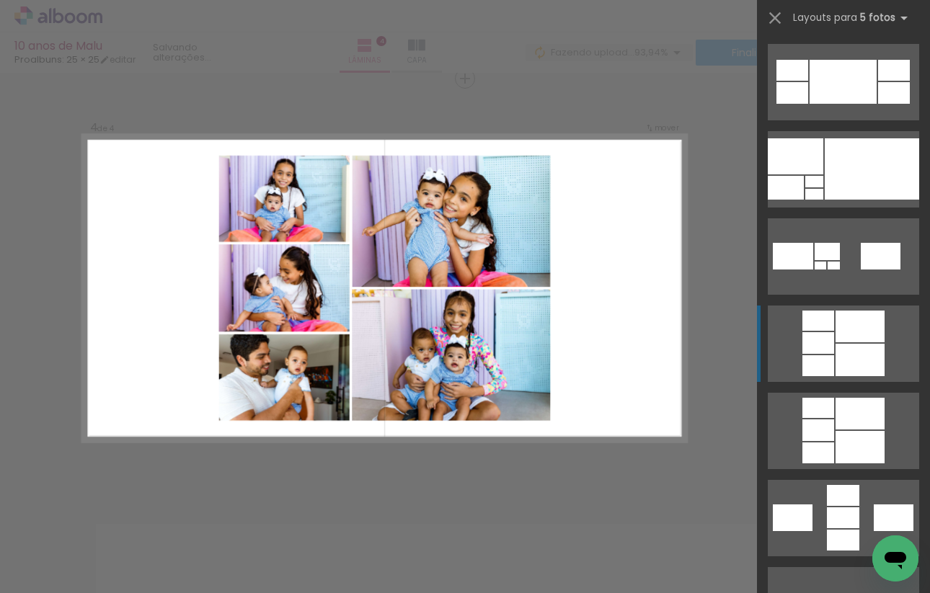
scroll to position [523, 0]
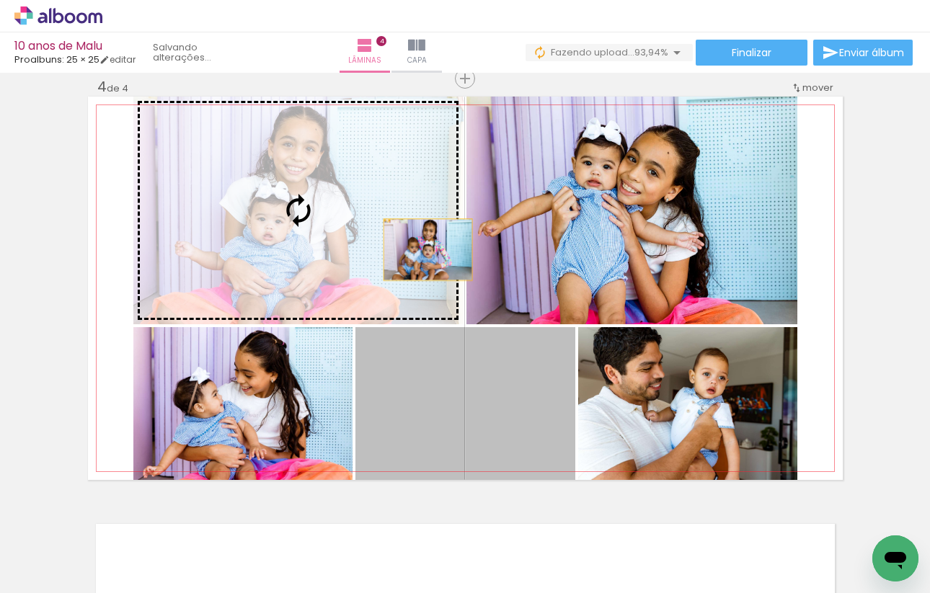
drag, startPoint x: 510, startPoint y: 420, endPoint x: 428, endPoint y: 251, distance: 188.0
click at [0, 0] on slot at bounding box center [0, 0] width 0 height 0
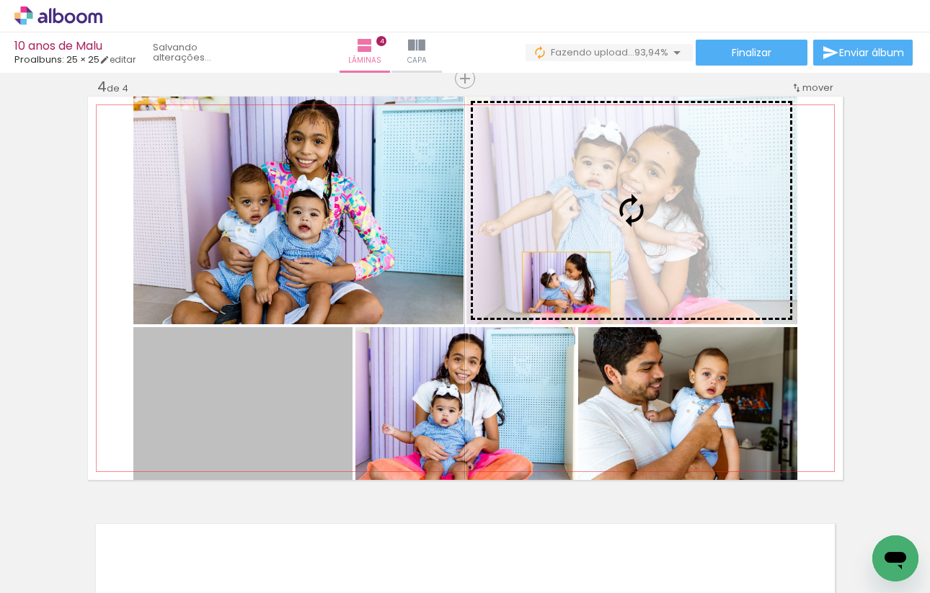
drag, startPoint x: 271, startPoint y: 409, endPoint x: 566, endPoint y: 282, distance: 321.0
click at [0, 0] on slot at bounding box center [0, 0] width 0 height 0
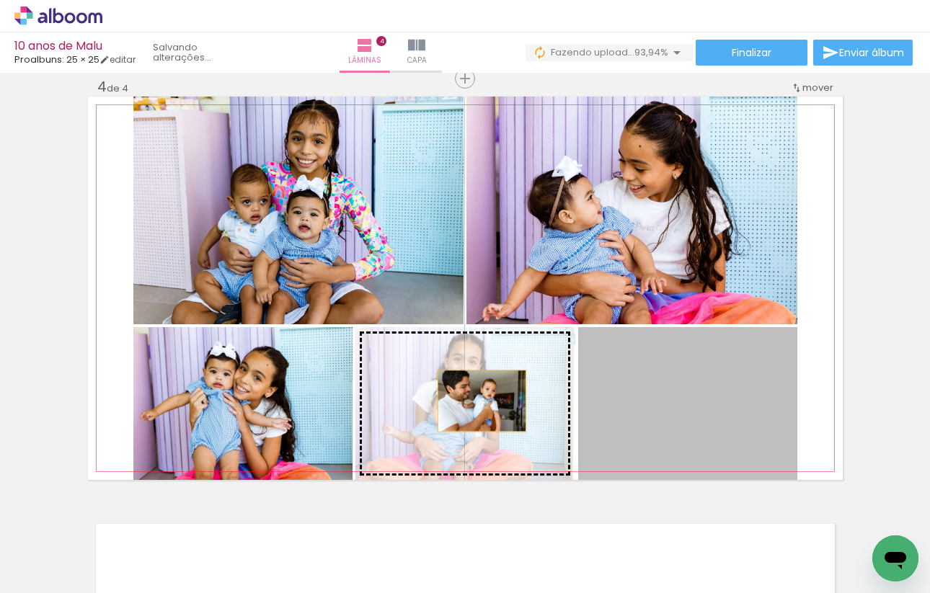
drag, startPoint x: 641, startPoint y: 401, endPoint x: 479, endPoint y: 399, distance: 161.5
click at [0, 0] on slot at bounding box center [0, 0] width 0 height 0
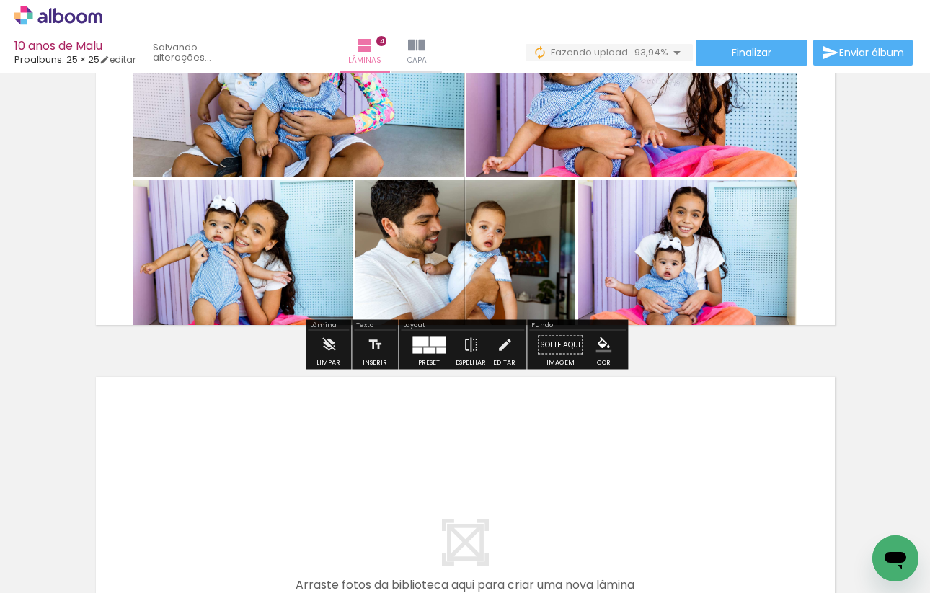
scroll to position [1433, 0]
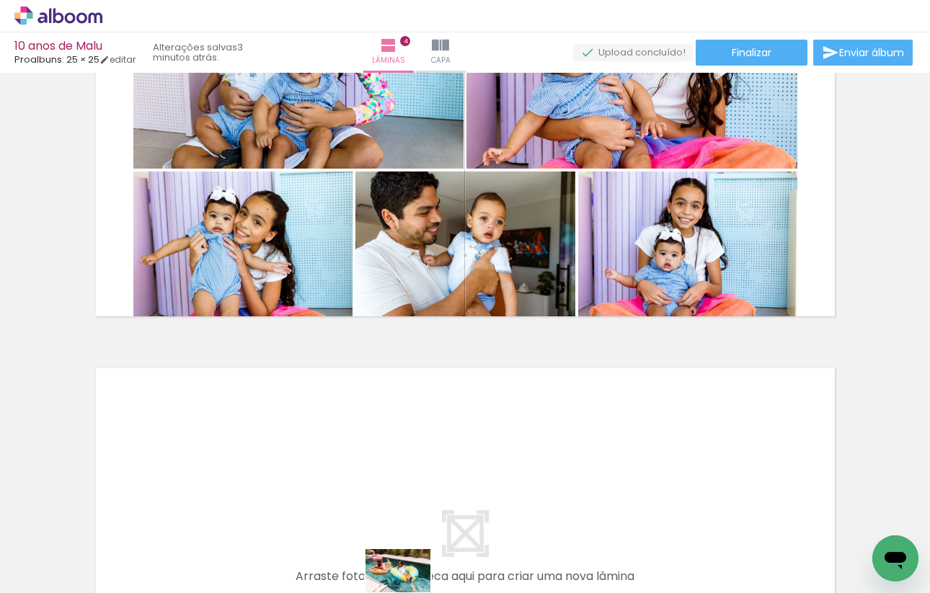
drag, startPoint x: 412, startPoint y: 552, endPoint x: 409, endPoint y: 593, distance: 41.3
click at [118, 593] on iron-horizontal-list at bounding box center [103, 548] width 29 height 90
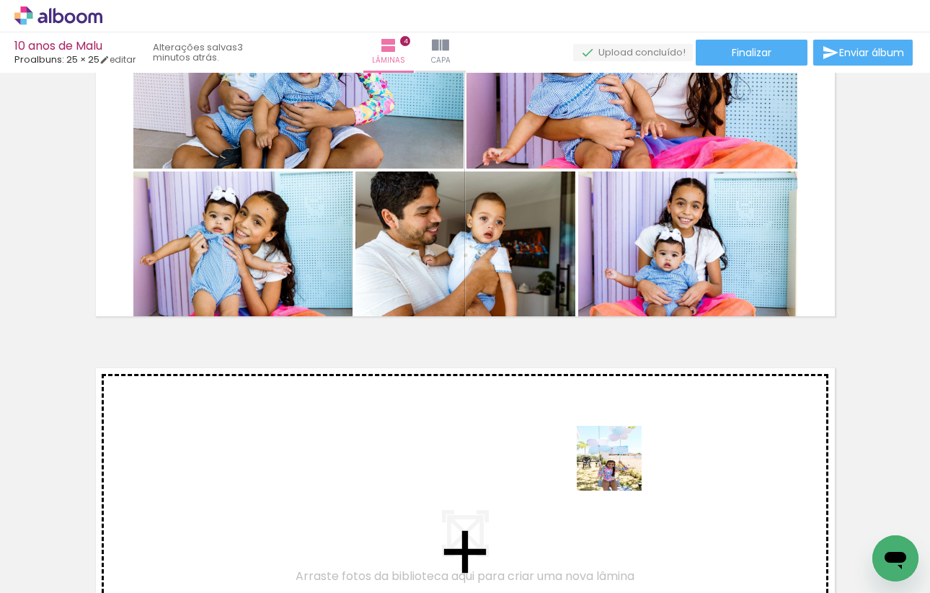
drag, startPoint x: 649, startPoint y: 567, endPoint x: 619, endPoint y: 469, distance: 102.4
click at [619, 469] on quentale-workspace at bounding box center [465, 296] width 930 height 593
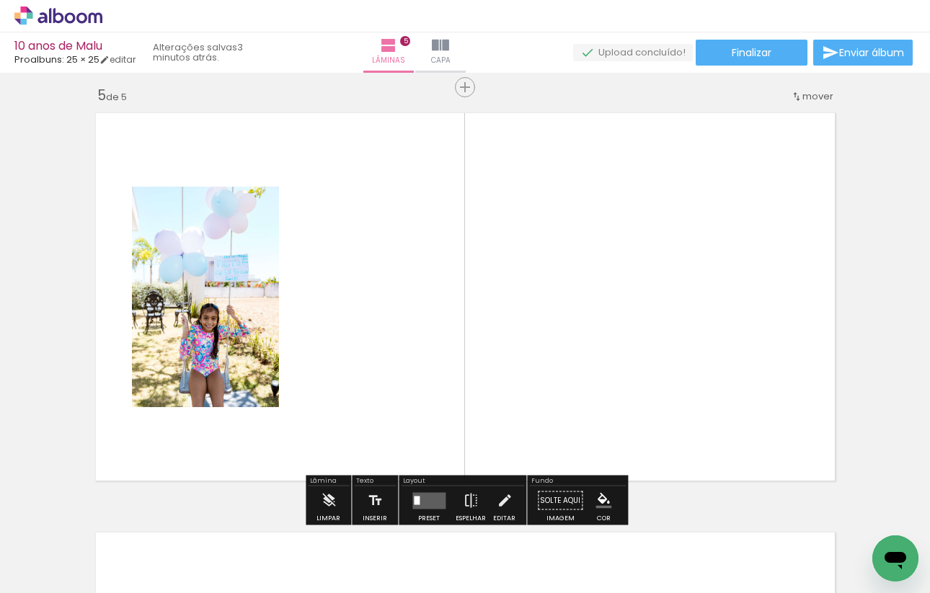
scroll to position [1696, 0]
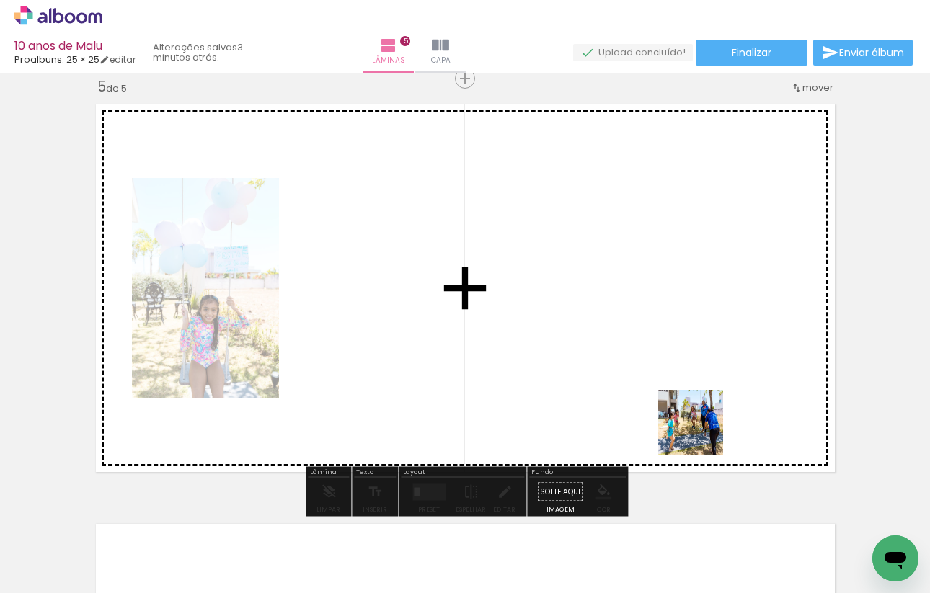
drag, startPoint x: 734, startPoint y: 531, endPoint x: 700, endPoint y: 424, distance: 112.0
click at [700, 424] on quentale-workspace at bounding box center [465, 296] width 930 height 593
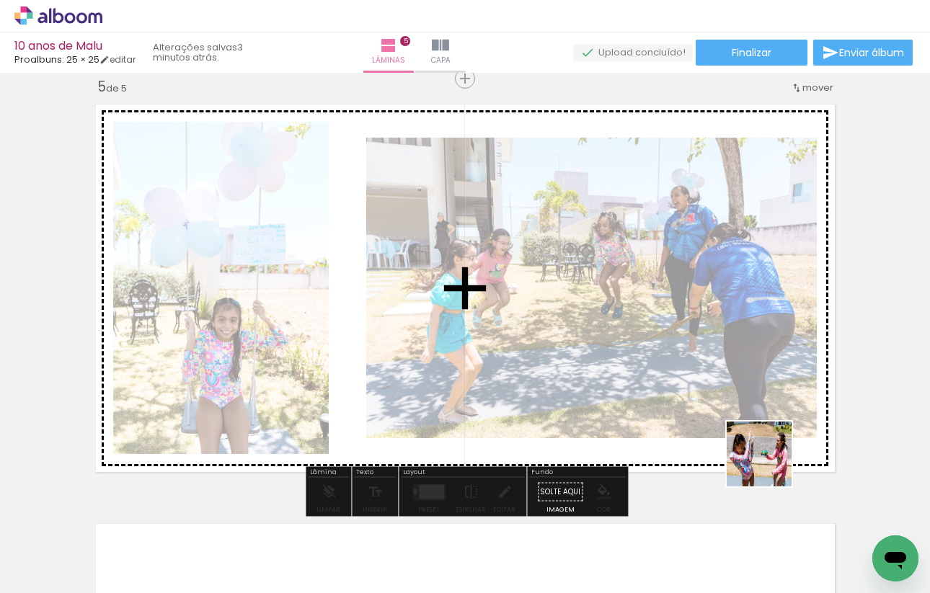
drag, startPoint x: 817, startPoint y: 565, endPoint x: 759, endPoint y: 446, distance: 132.2
click at [759, 445] on quentale-workspace at bounding box center [465, 296] width 930 height 593
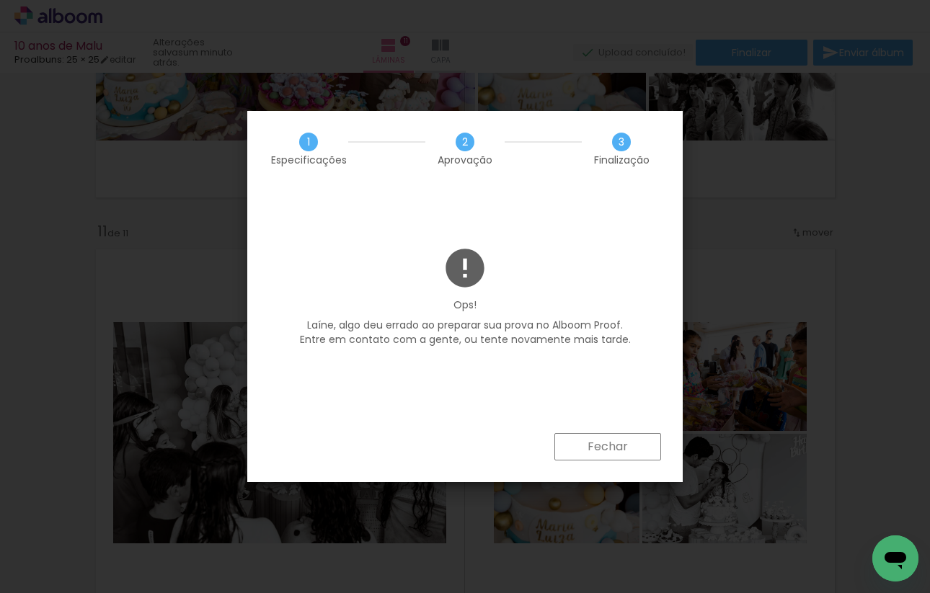
scroll to position [0, 4177]
click at [578, 457] on paper-button "Fechar" at bounding box center [607, 446] width 107 height 27
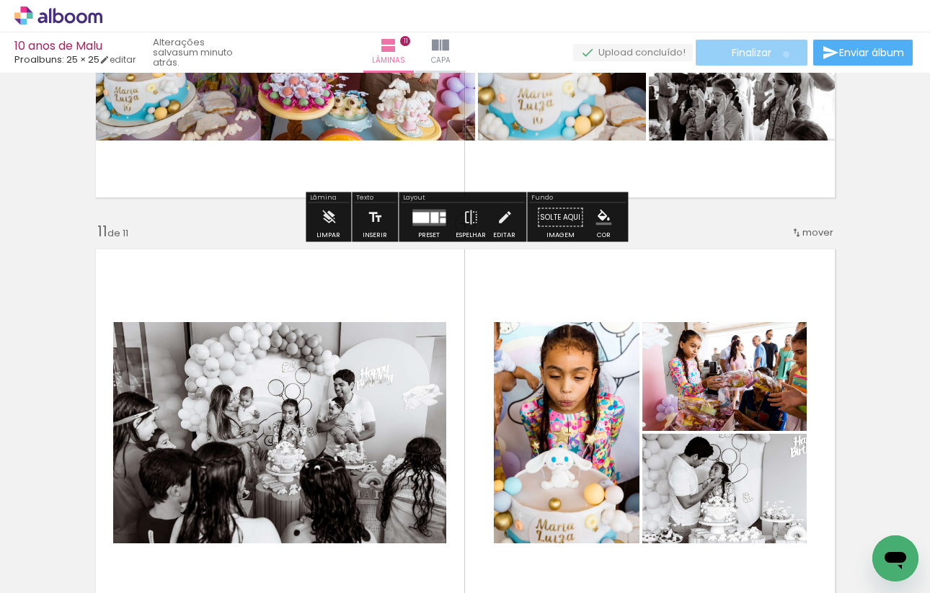
click at [781, 54] on paper-button "Finalizar" at bounding box center [752, 53] width 112 height 26
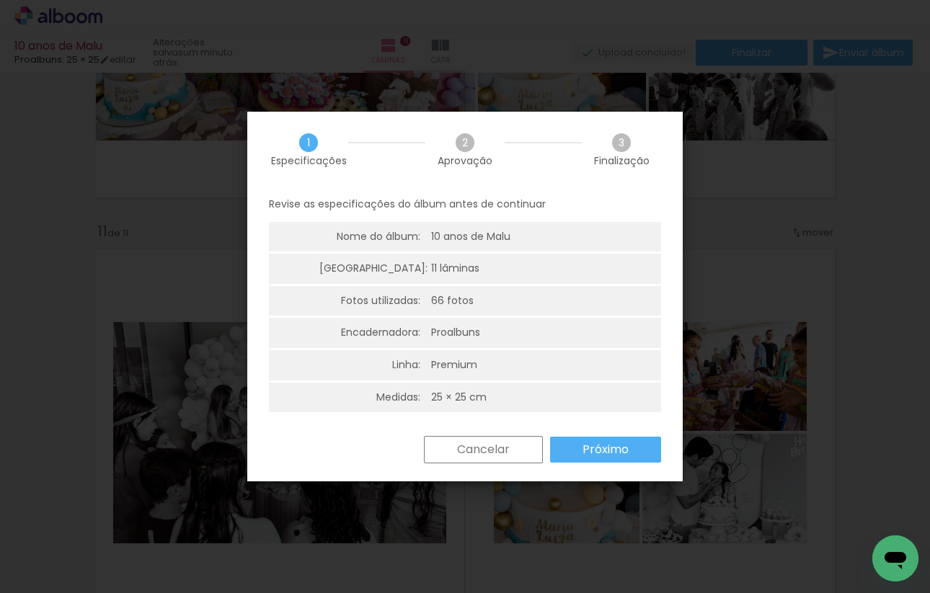
click at [569, 438] on paper-button "Próximo" at bounding box center [605, 450] width 111 height 26
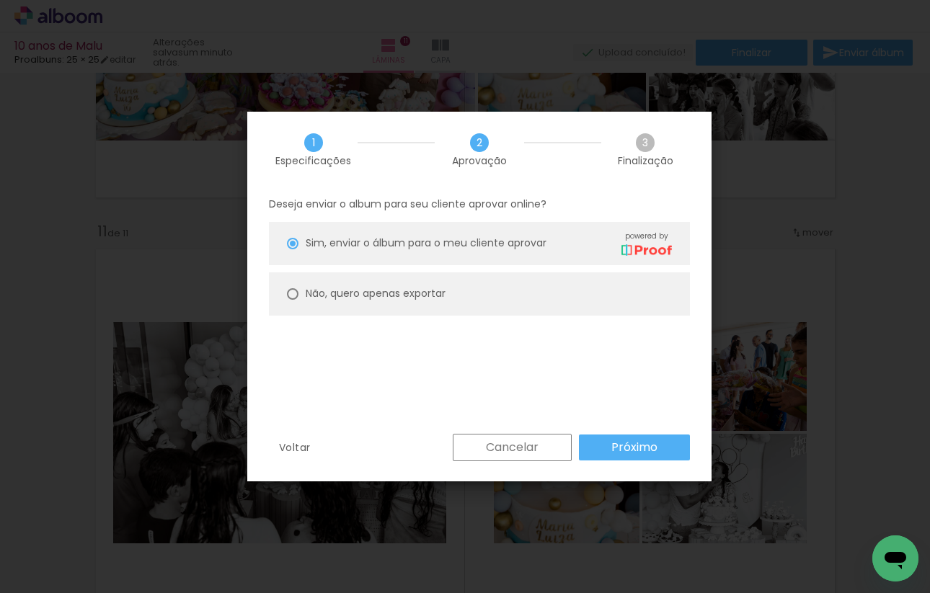
click at [578, 448] on div "Cancelar Próximo" at bounding box center [568, 447] width 244 height 27
click at [0, 0] on slot "Próximo" at bounding box center [0, 0] width 0 height 0
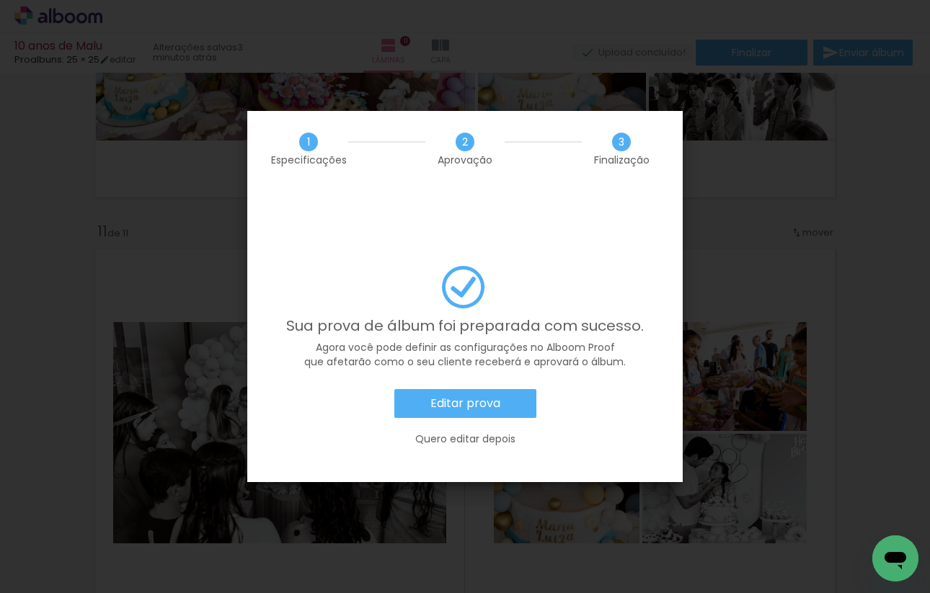
click at [512, 389] on paper-button "Editar prova" at bounding box center [465, 403] width 142 height 29
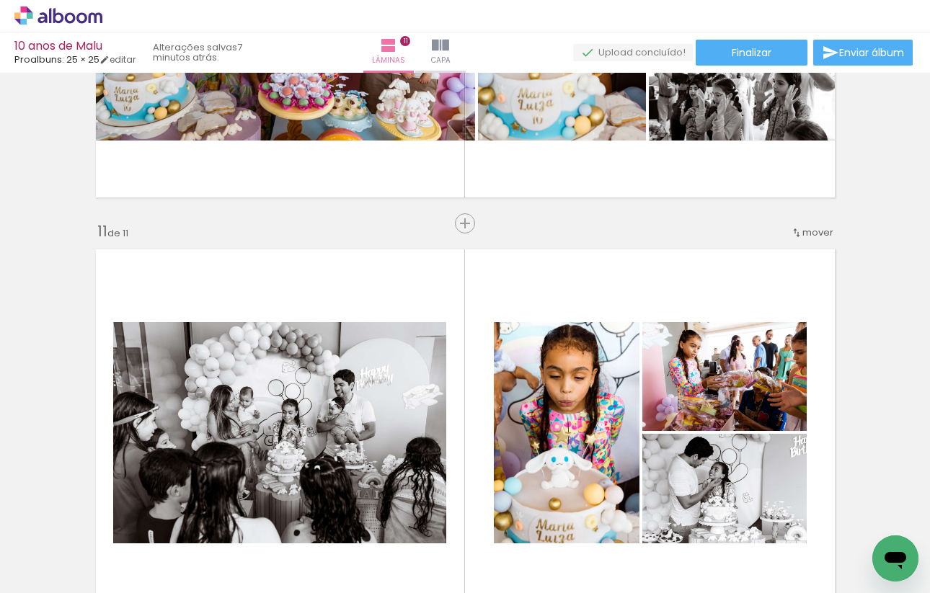
scroll to position [0, 4177]
